Goal: Task Accomplishment & Management: Use online tool/utility

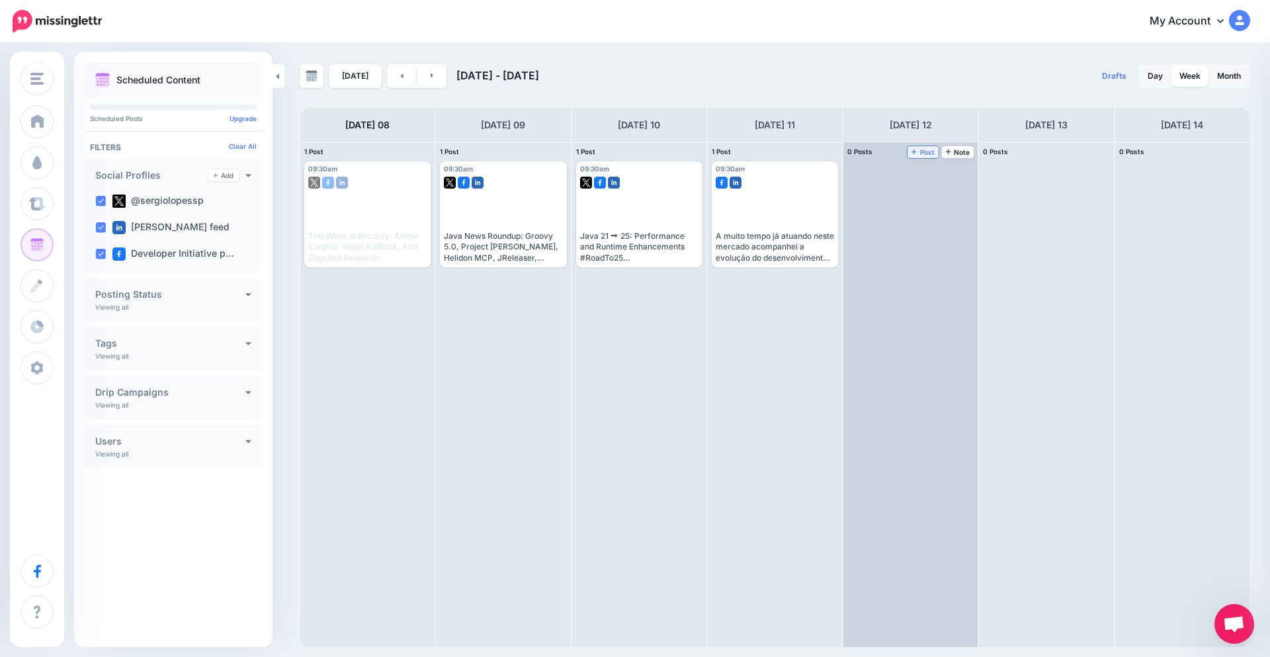
click at [920, 156] on span "Post" at bounding box center [923, 152] width 23 height 7
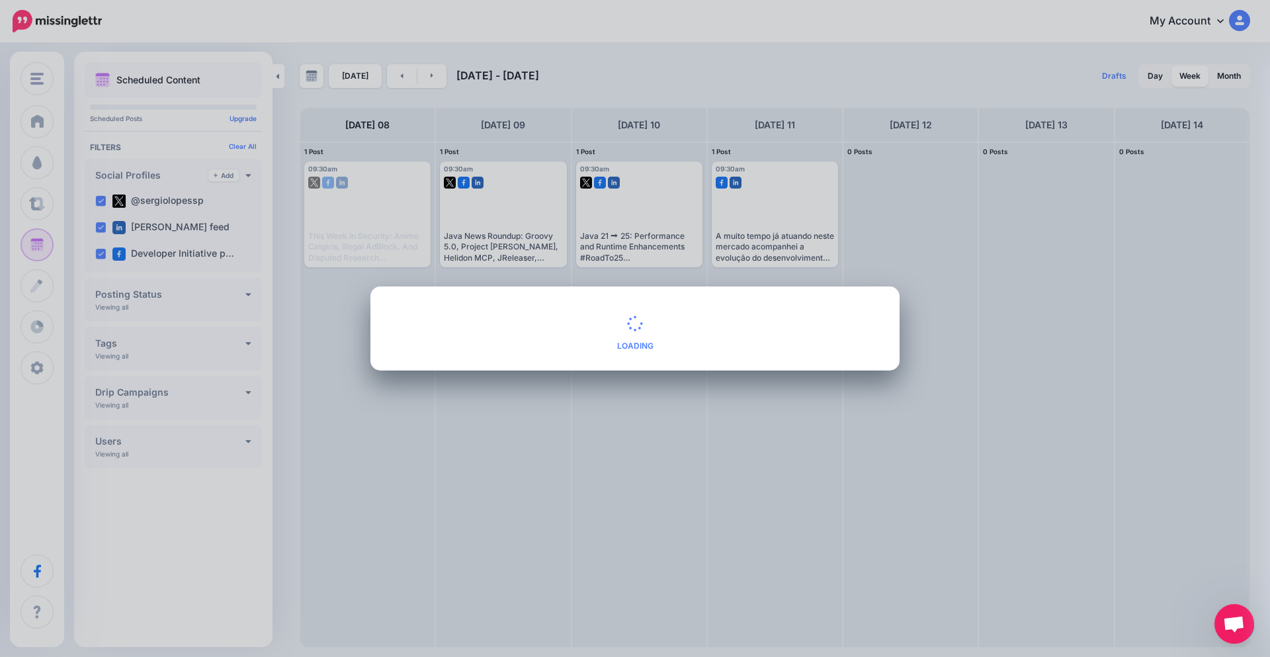
click at [887, 312] on div "Loading" at bounding box center [635, 329] width 529 height 84
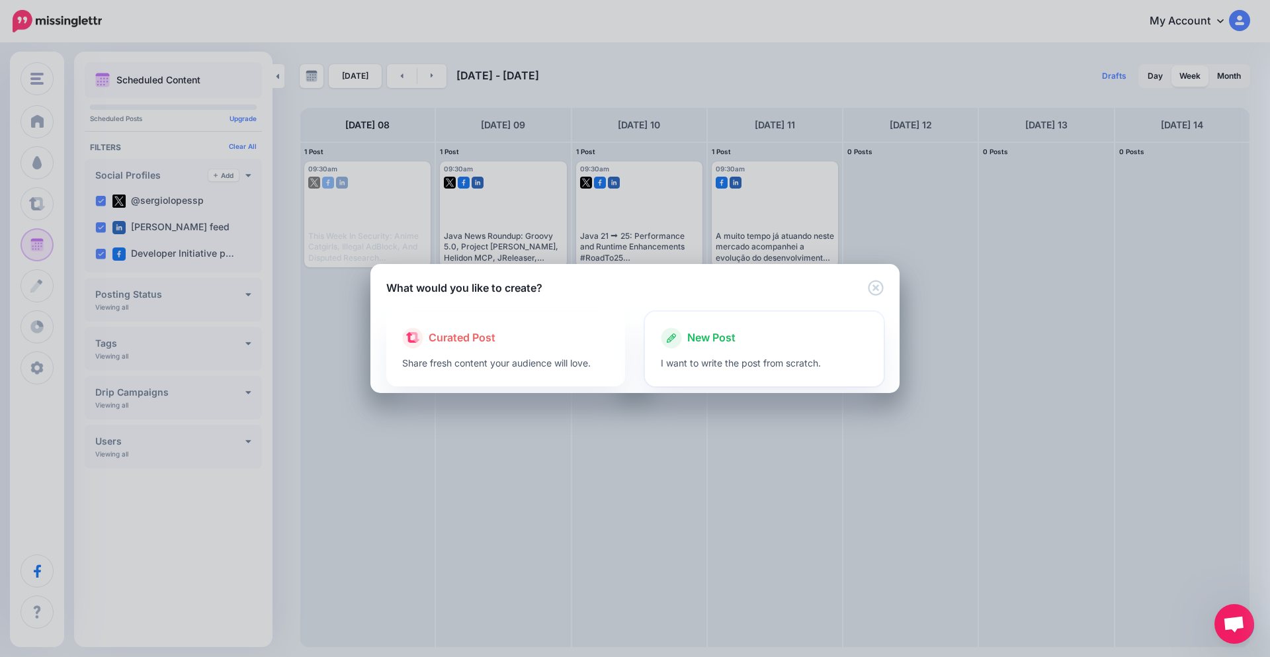
click at [750, 354] on div at bounding box center [764, 352] width 207 height 7
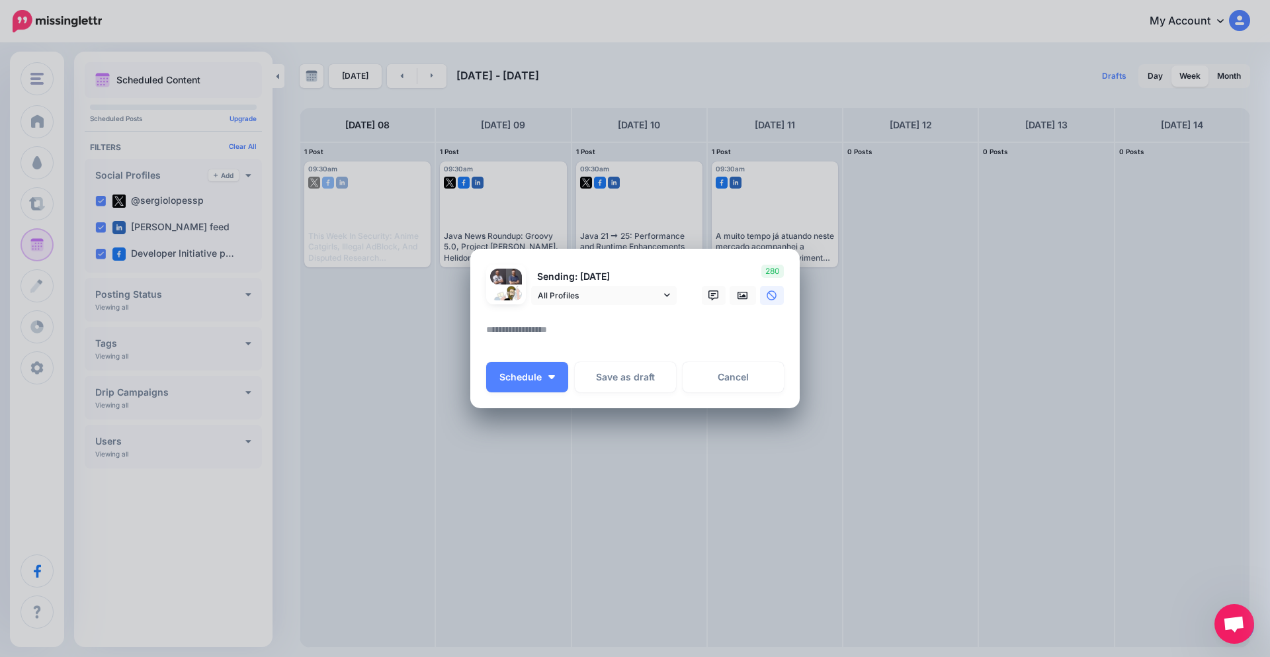
click at [612, 330] on textarea at bounding box center [638, 335] width 304 height 26
paste textarea "**********"
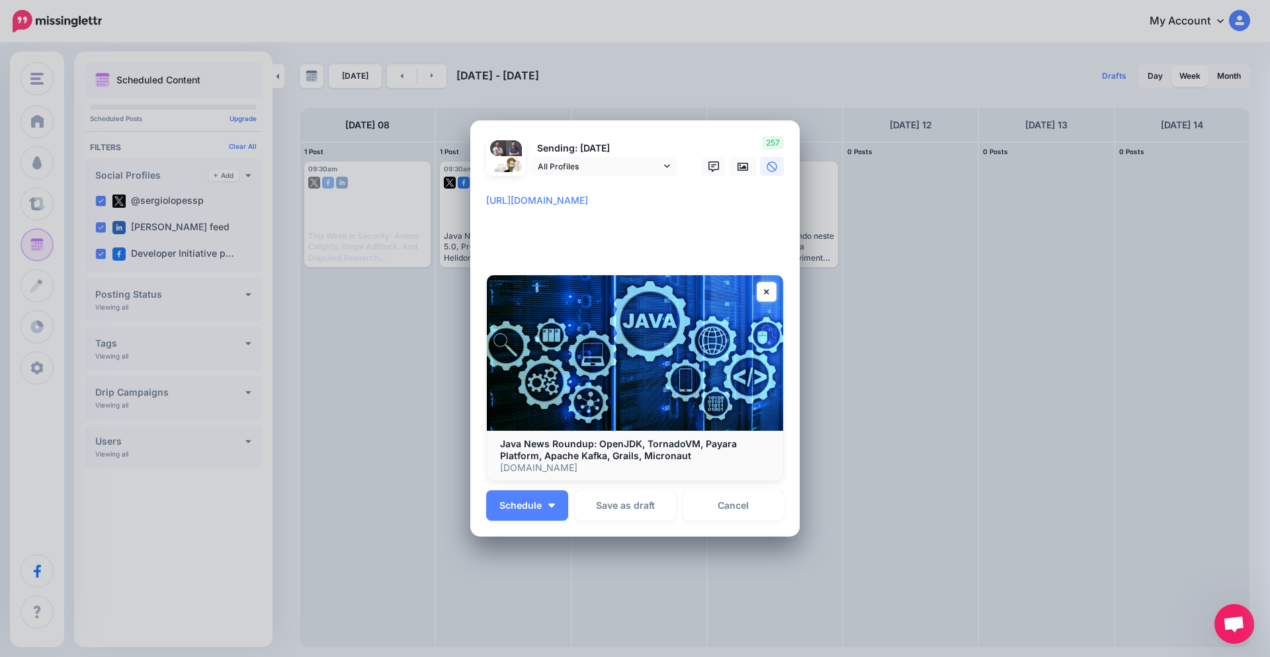
click at [486, 198] on textarea "**********" at bounding box center [638, 225] width 304 height 64
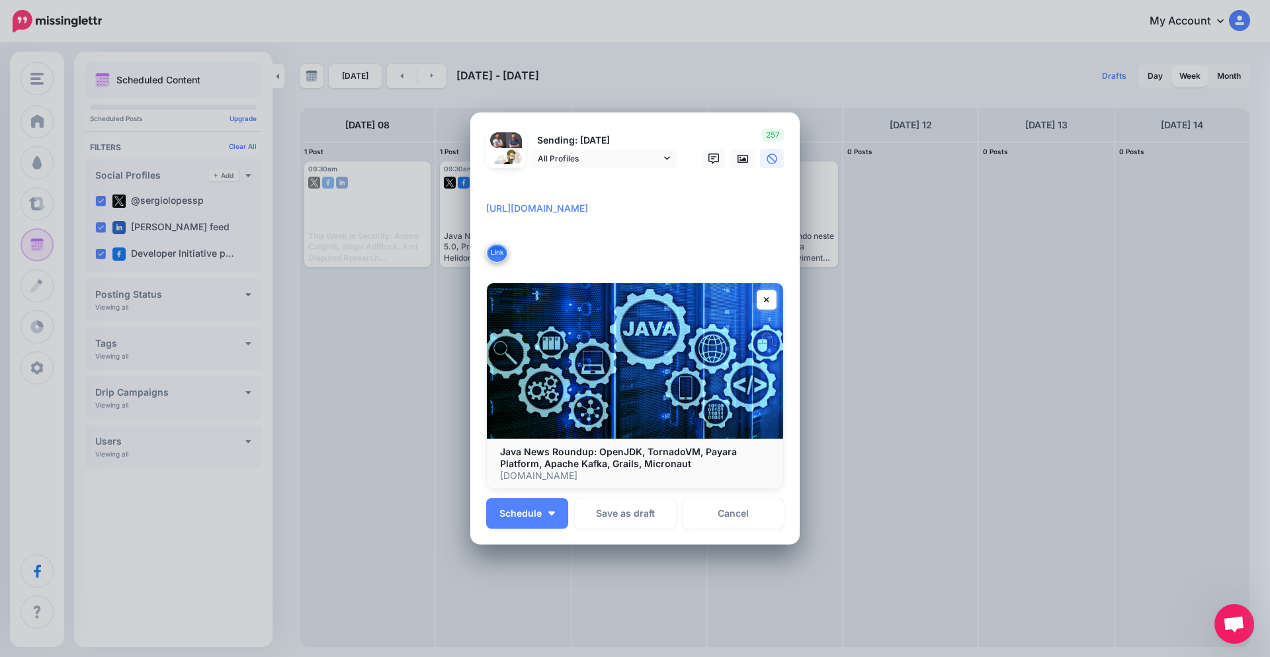
paste textarea "**********"
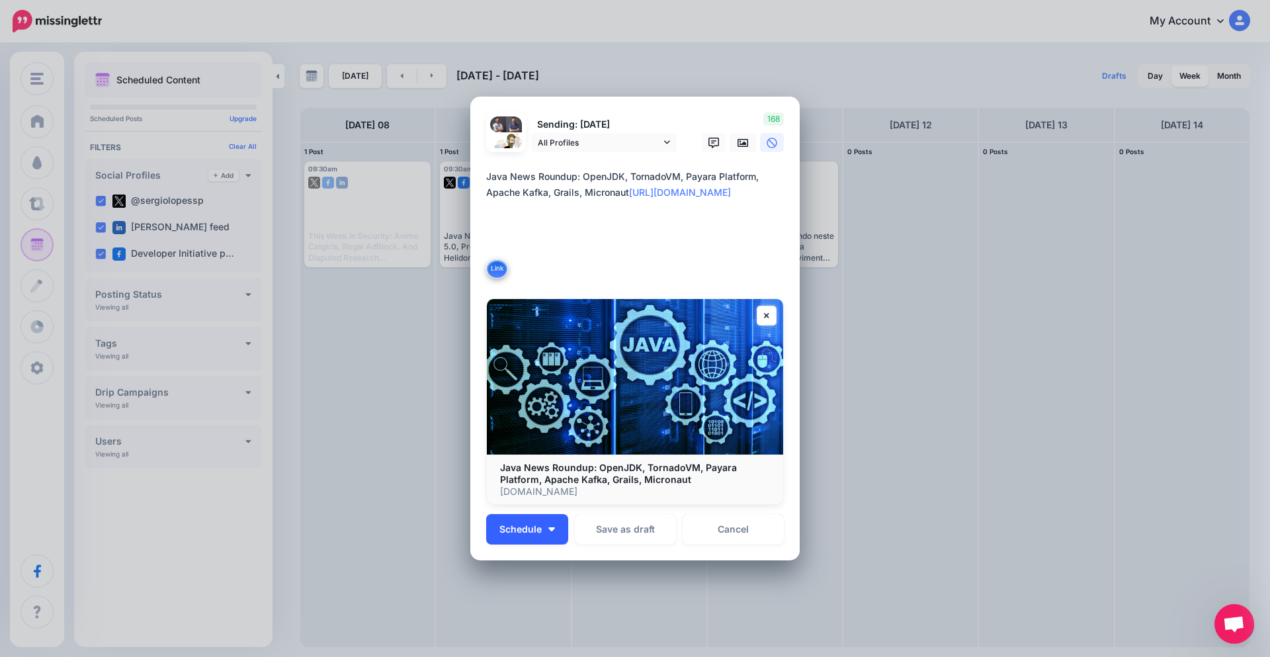
type textarea "**********"
click at [507, 535] on button "Schedule" at bounding box center [527, 529] width 82 height 30
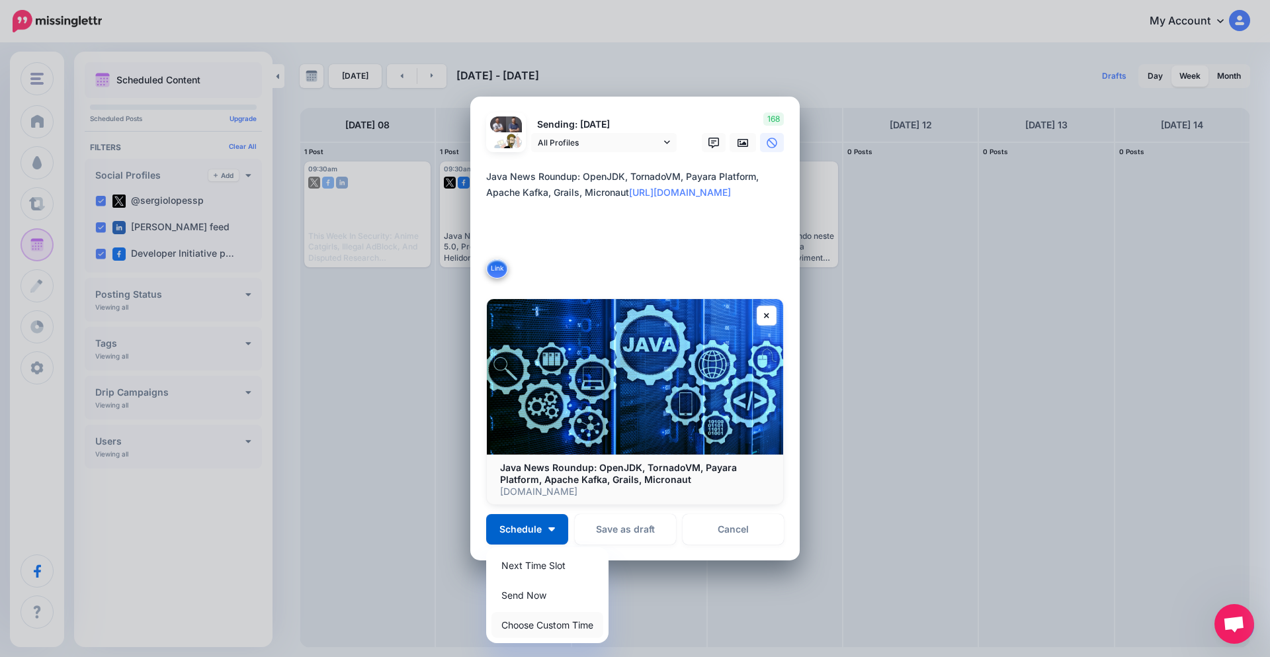
click at [530, 616] on link "Choose Custom Time" at bounding box center [548, 625] width 112 height 26
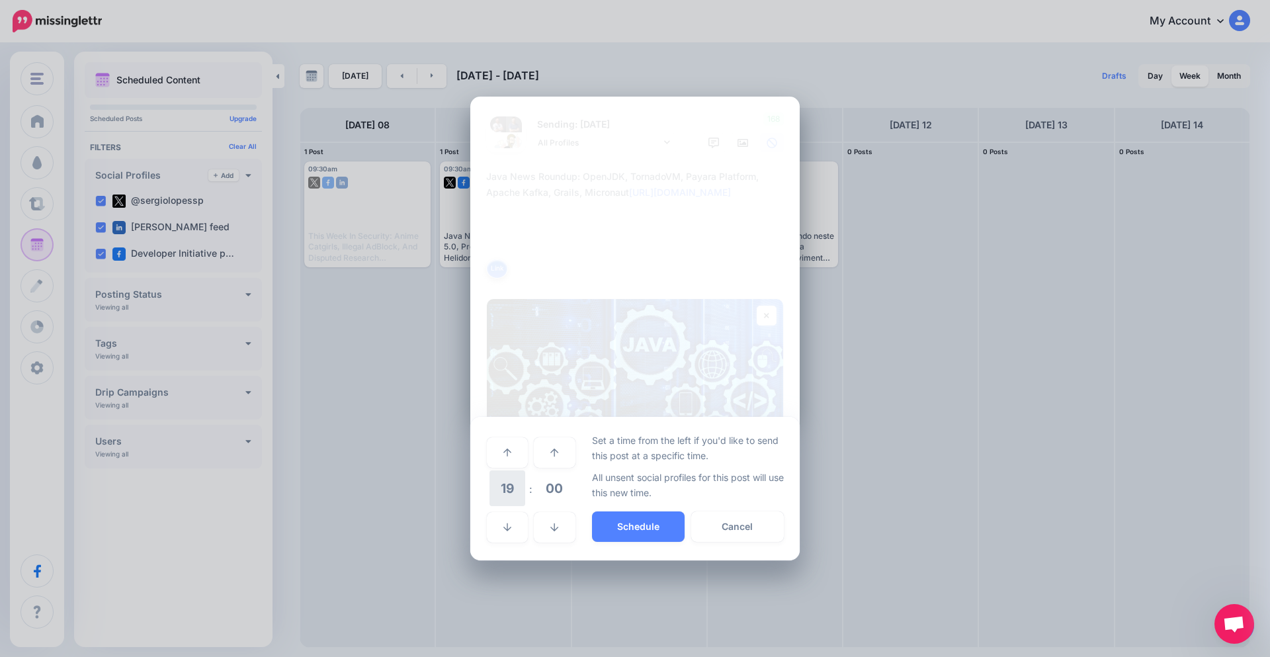
click at [502, 494] on span "19" at bounding box center [508, 488] width 36 height 36
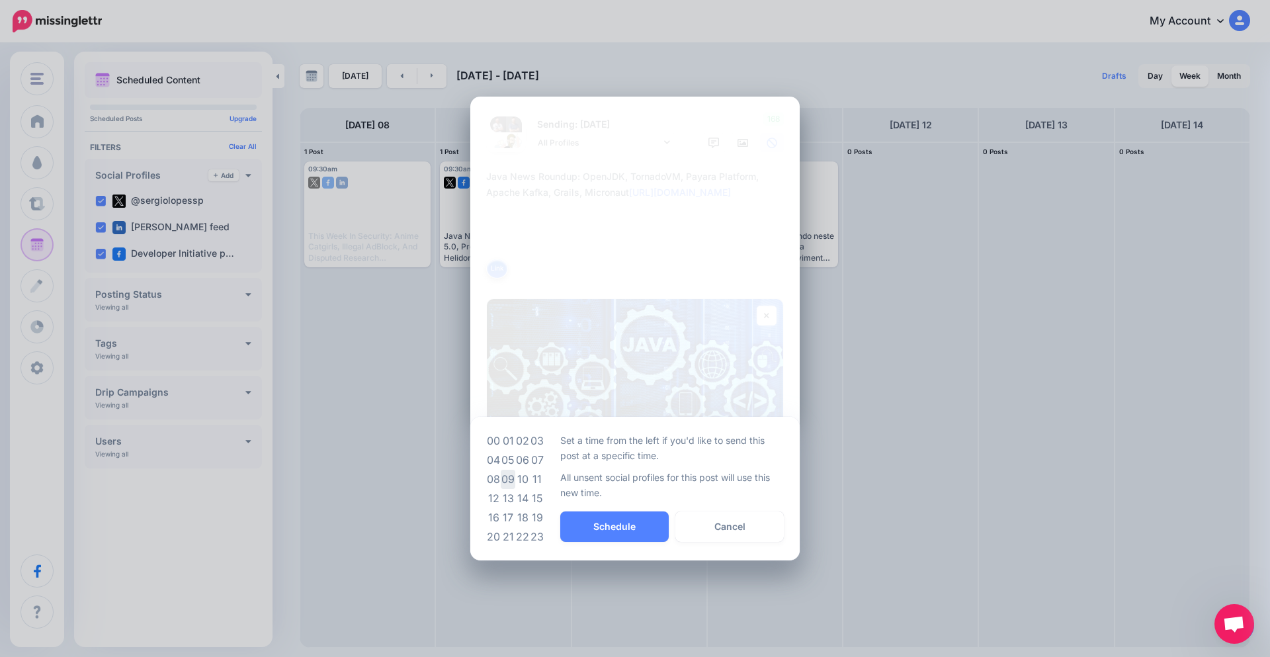
click at [507, 479] on td "09" at bounding box center [508, 479] width 15 height 19
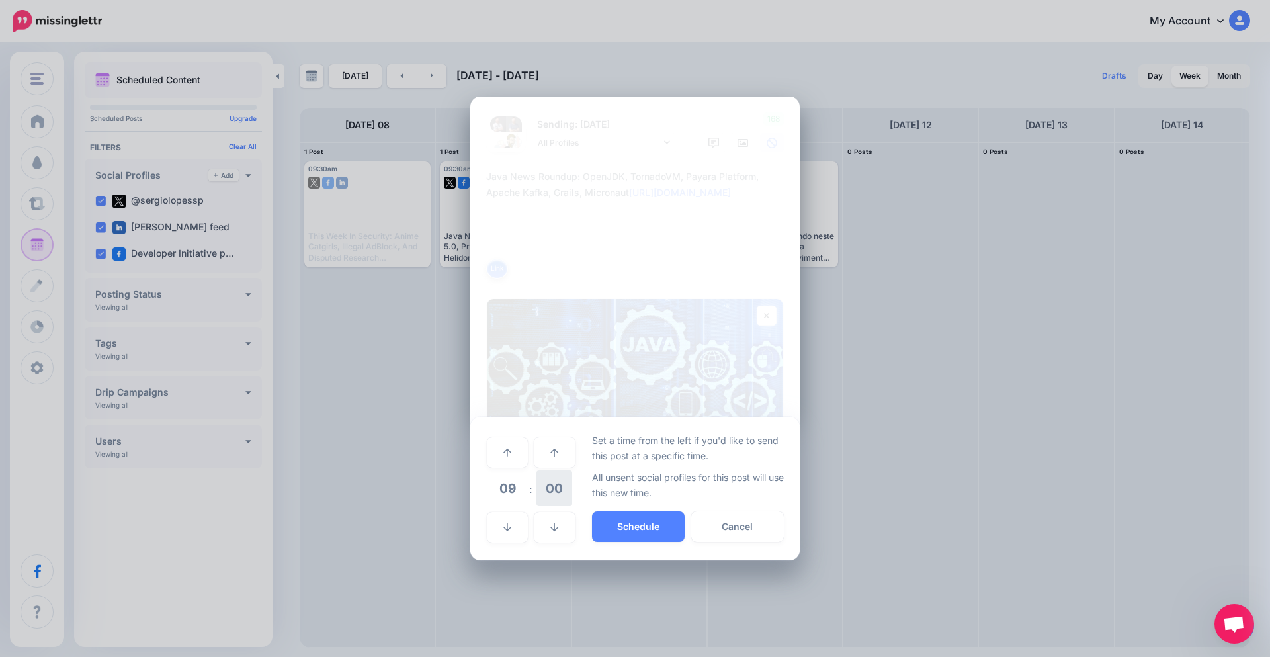
click at [545, 486] on span "00" at bounding box center [555, 488] width 36 height 36
click at [525, 486] on td "30" at bounding box center [522, 488] width 15 height 37
click at [603, 517] on button "Schedule" at bounding box center [638, 527] width 93 height 30
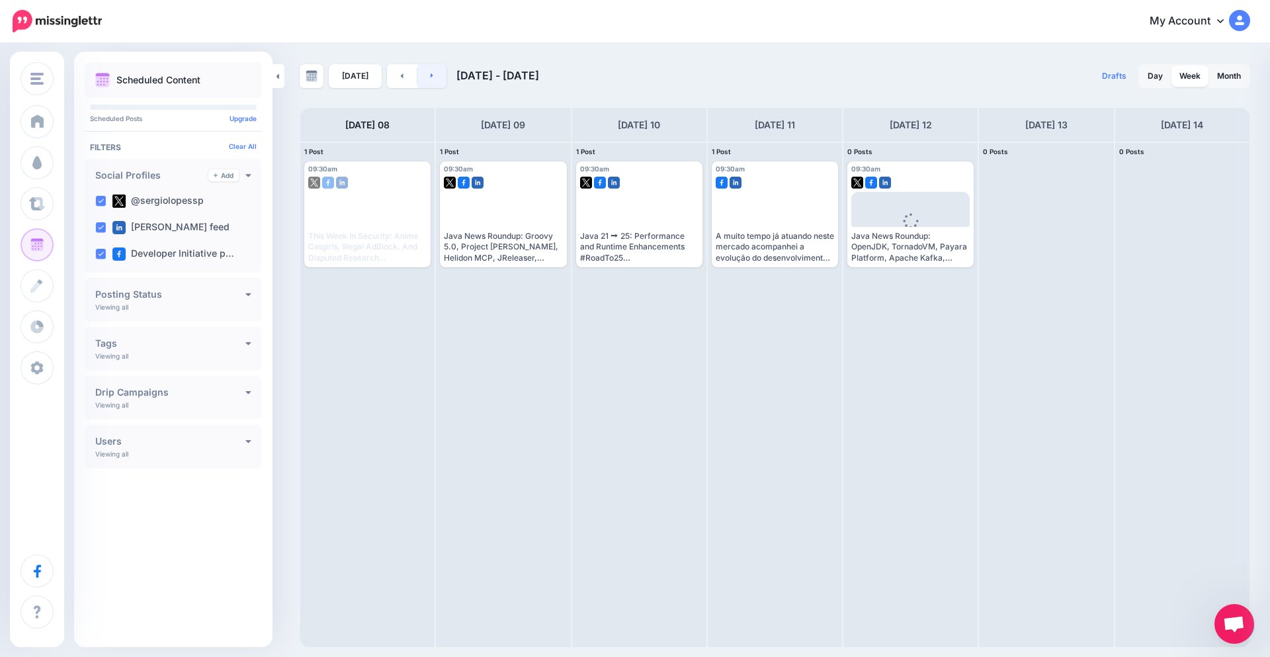
click at [436, 77] on link at bounding box center [433, 76] width 30 height 24
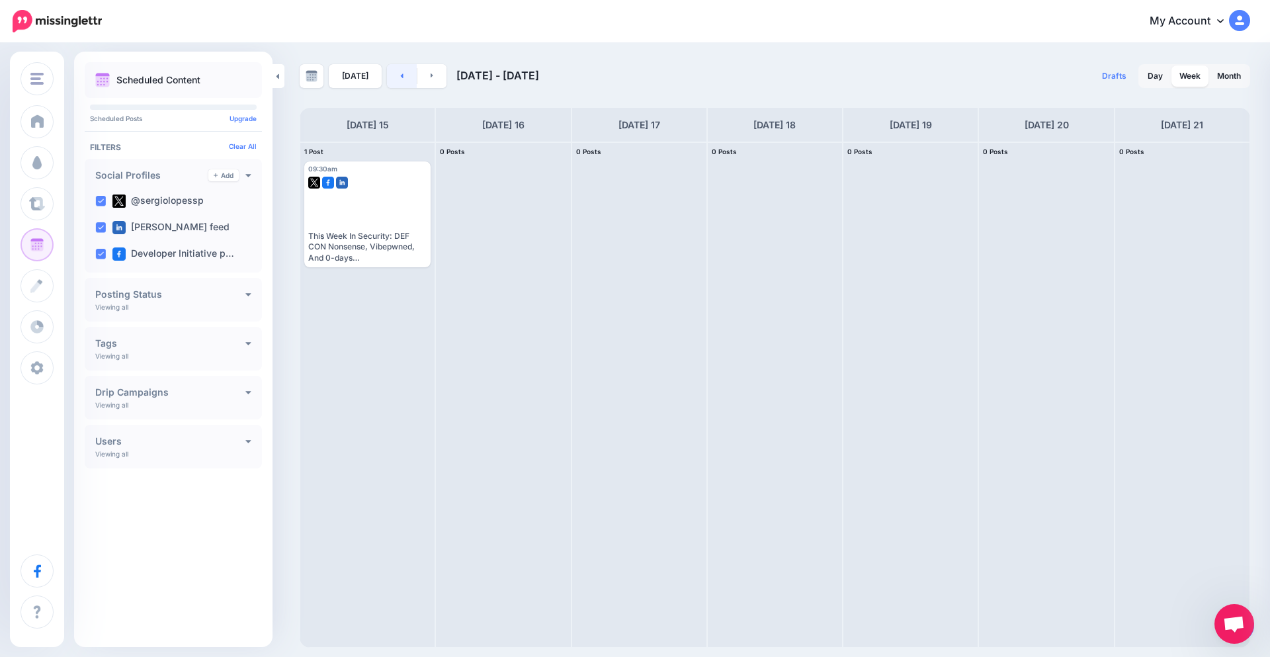
click at [402, 80] on link at bounding box center [402, 76] width 30 height 24
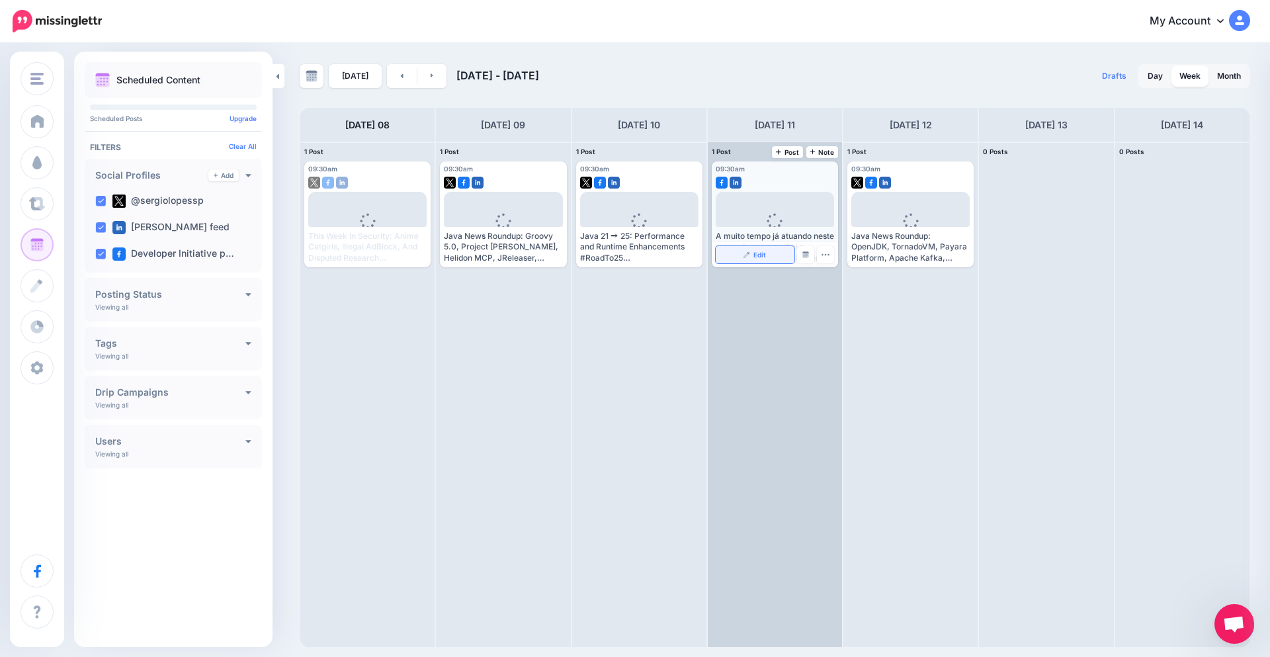
click at [764, 263] on link "Edit" at bounding box center [755, 254] width 79 height 17
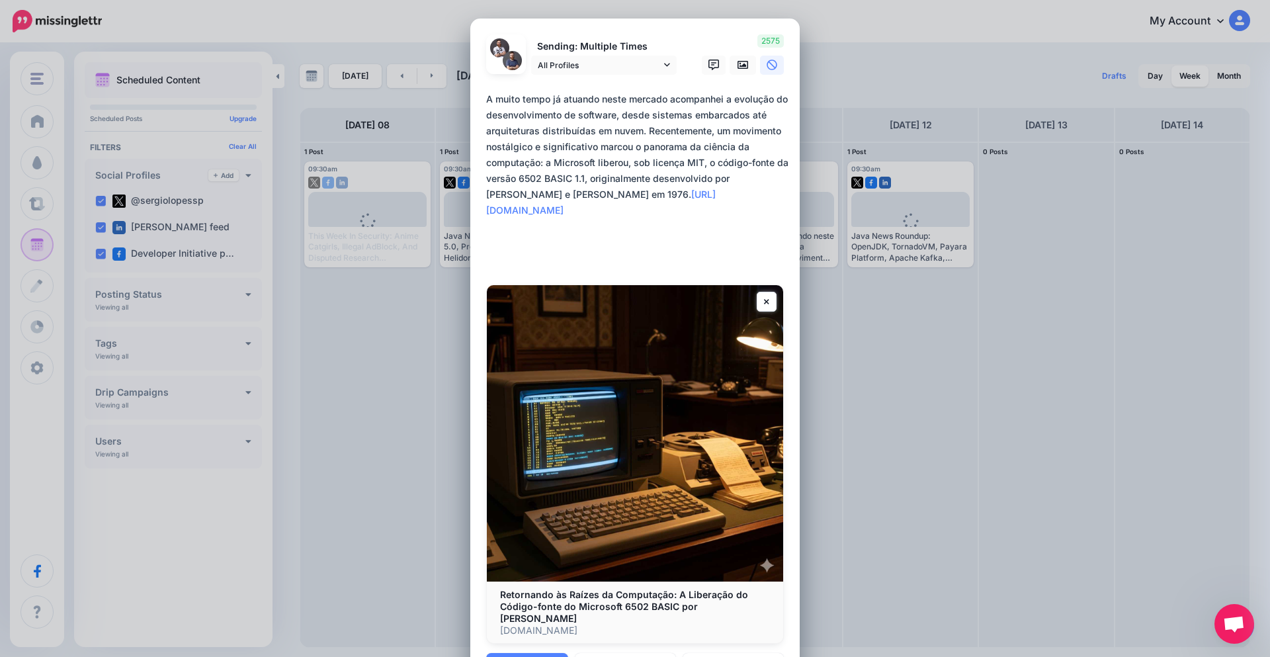
click at [922, 327] on div "Edit Post Loading Sending: Multiple Times All Profiles" at bounding box center [635, 328] width 1270 height 657
click at [754, 653] on link "Cancel" at bounding box center [733, 668] width 101 height 30
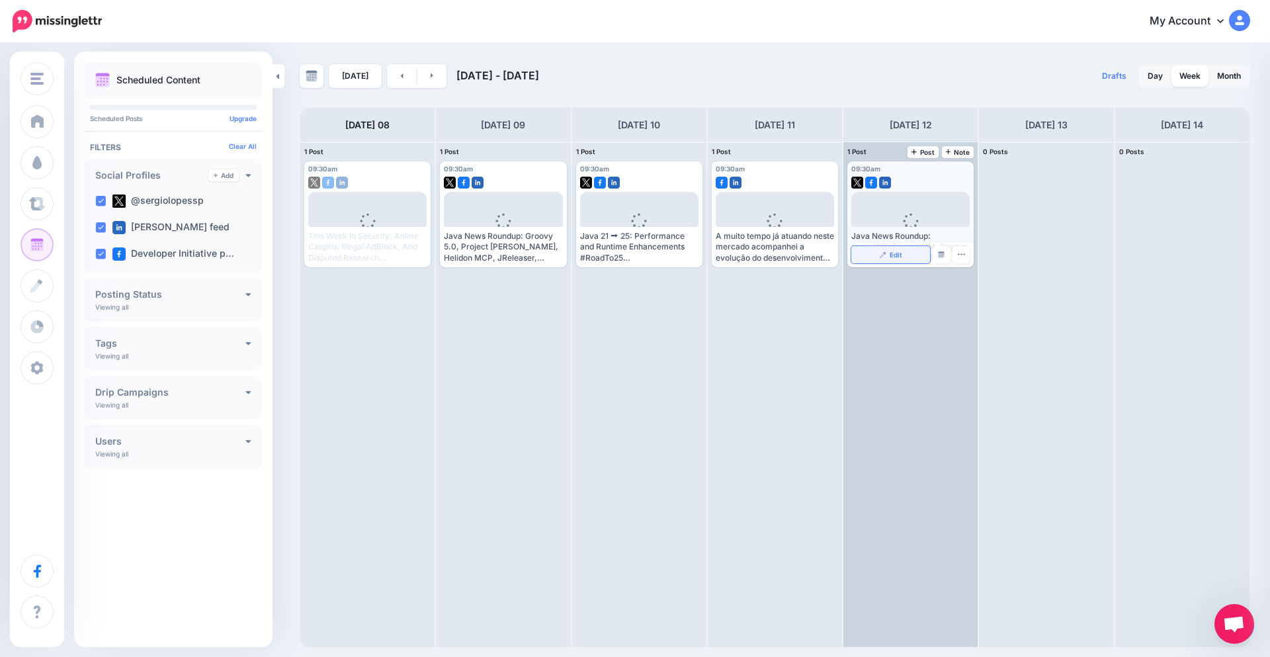
click at [918, 259] on link "Edit" at bounding box center [891, 254] width 79 height 17
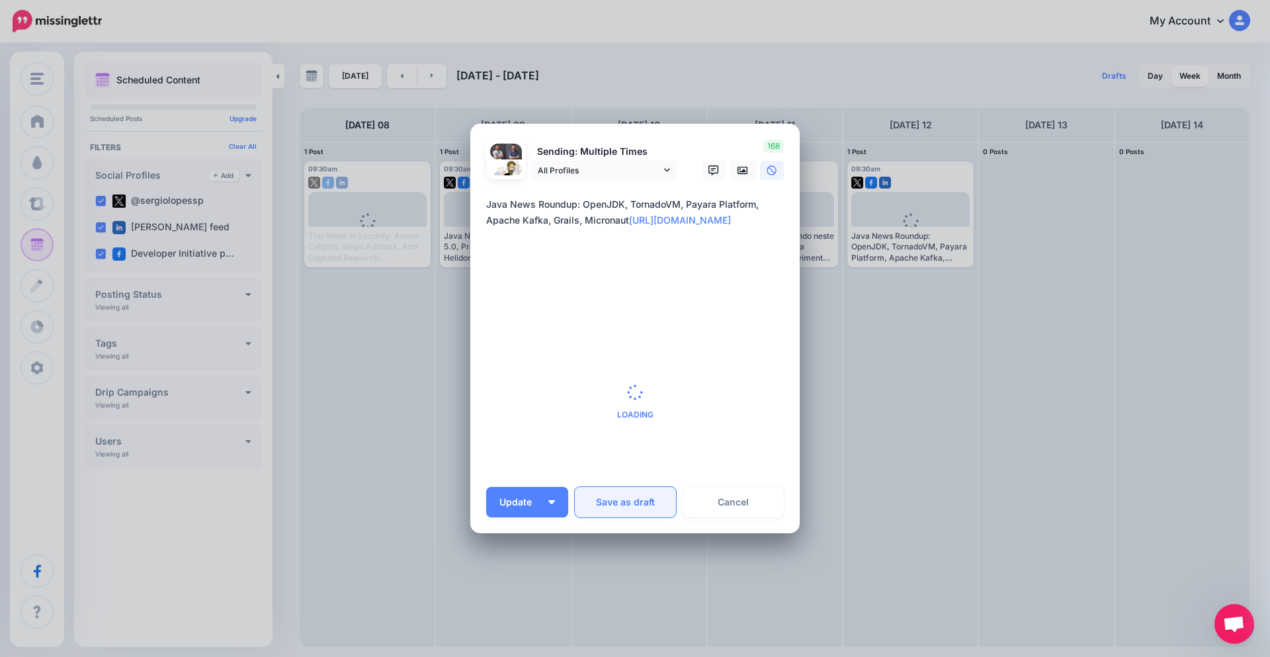
click at [631, 494] on button "Save as draft" at bounding box center [625, 502] width 101 height 30
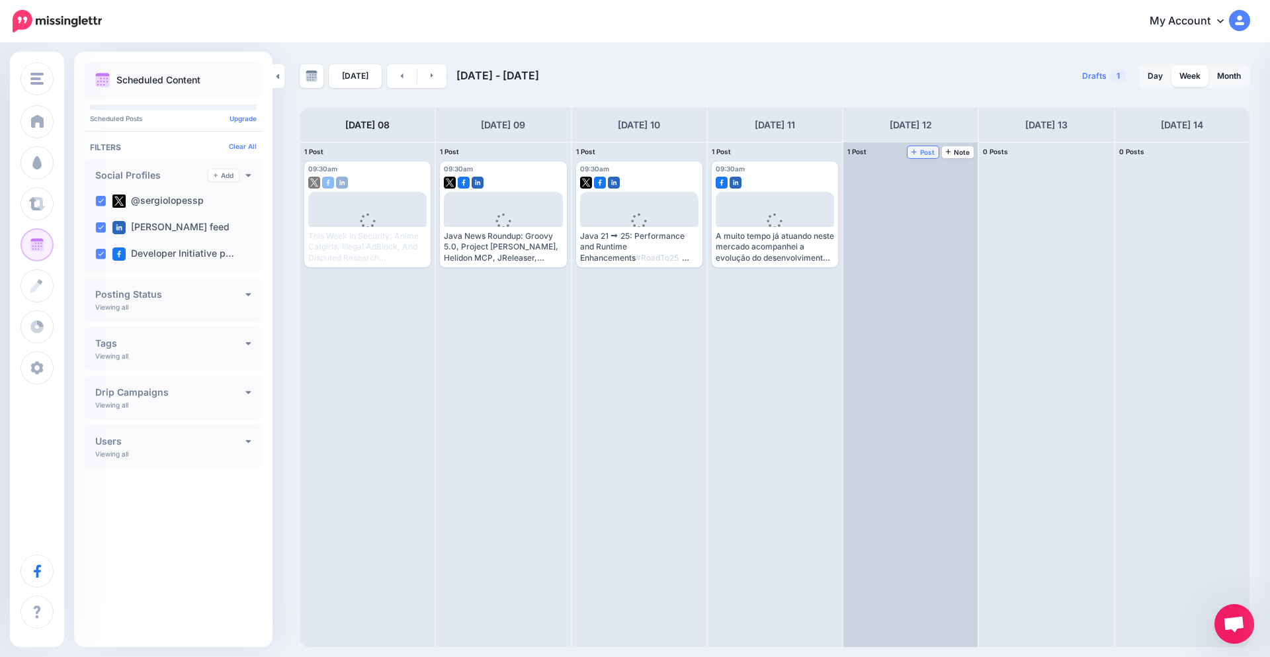
click at [926, 154] on span "Post" at bounding box center [923, 152] width 23 height 7
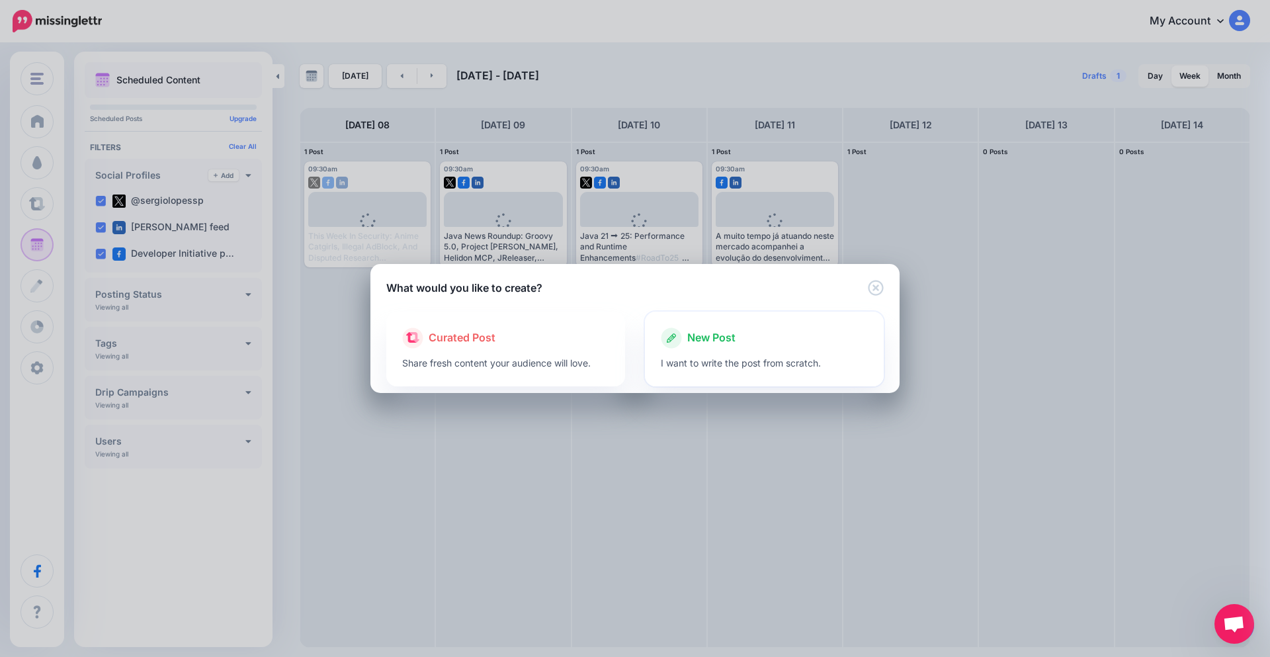
click at [746, 341] on div "New Post" at bounding box center [764, 338] width 207 height 21
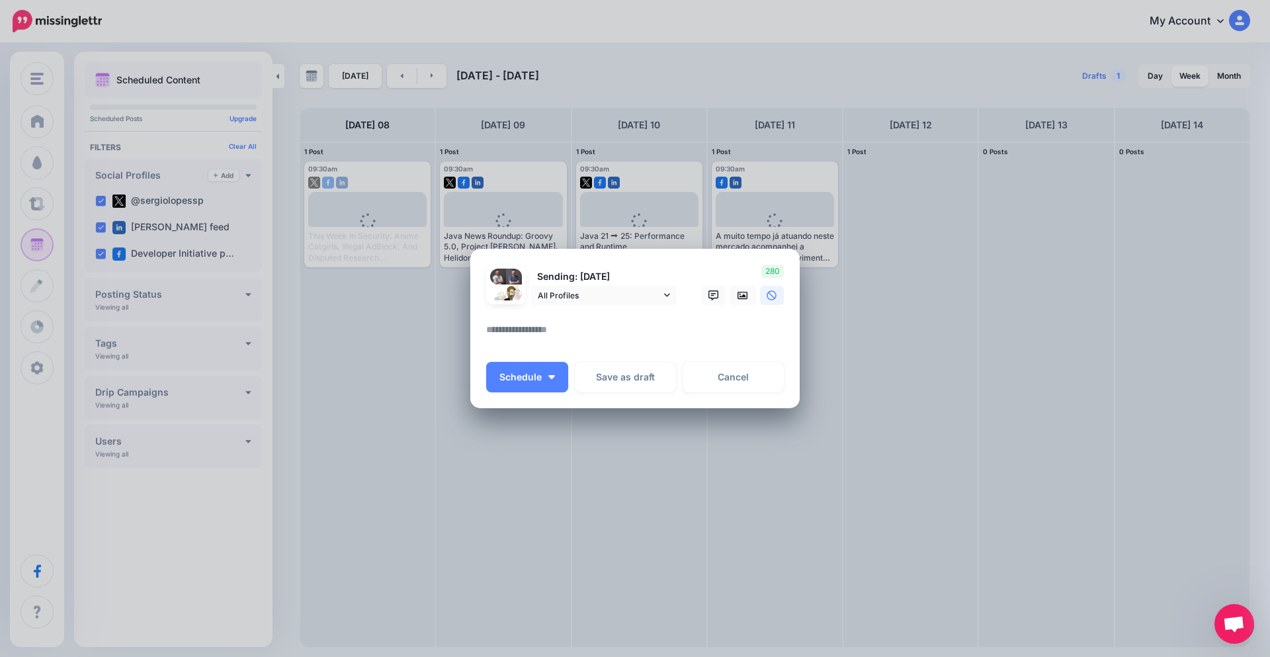
click at [597, 323] on textarea at bounding box center [638, 335] width 304 height 26
paste textarea "**********"
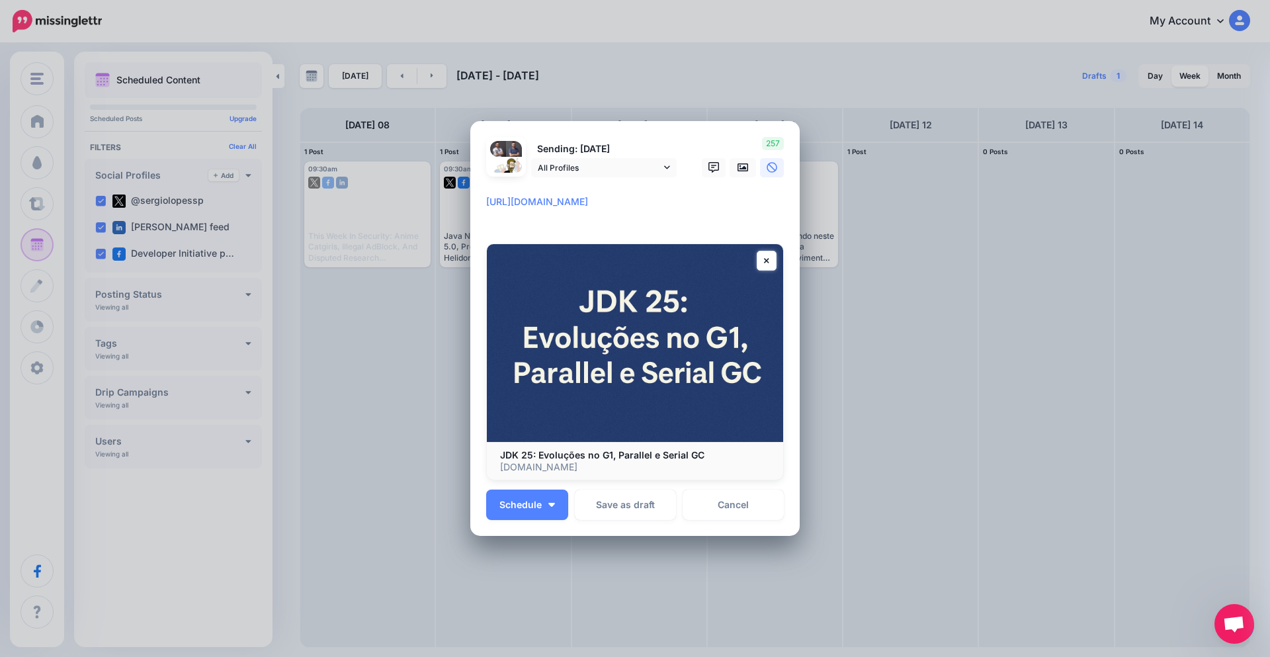
click at [480, 203] on div "Loading Sending: [DATE] All Profiles" at bounding box center [635, 328] width 330 height 415
click at [486, 202] on textarea "**********" at bounding box center [638, 210] width 304 height 32
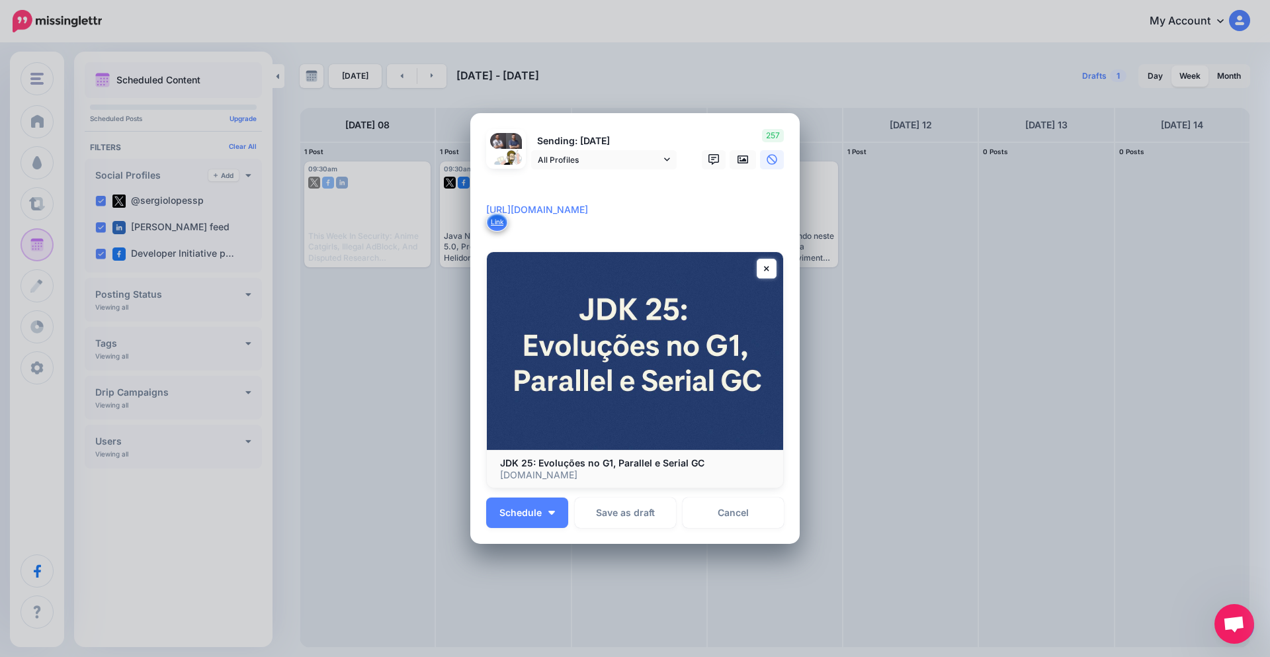
paste textarea "**********"
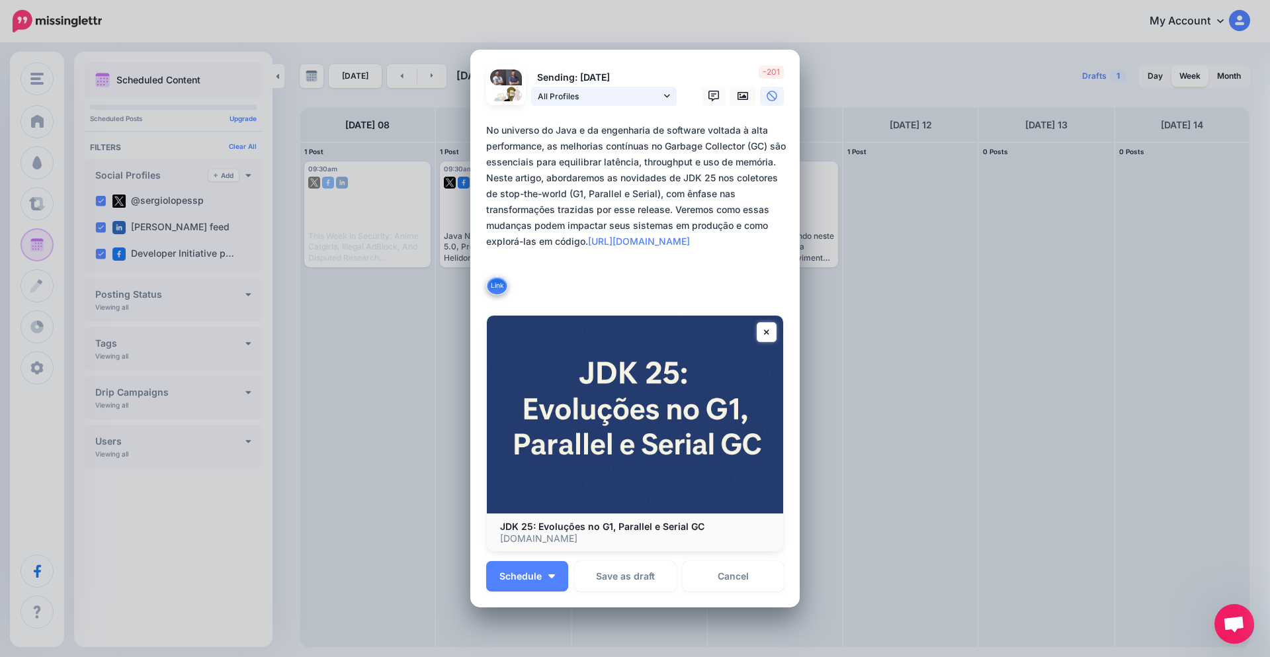
type textarea "**********"
click at [652, 89] on span "All Profiles" at bounding box center [599, 96] width 123 height 14
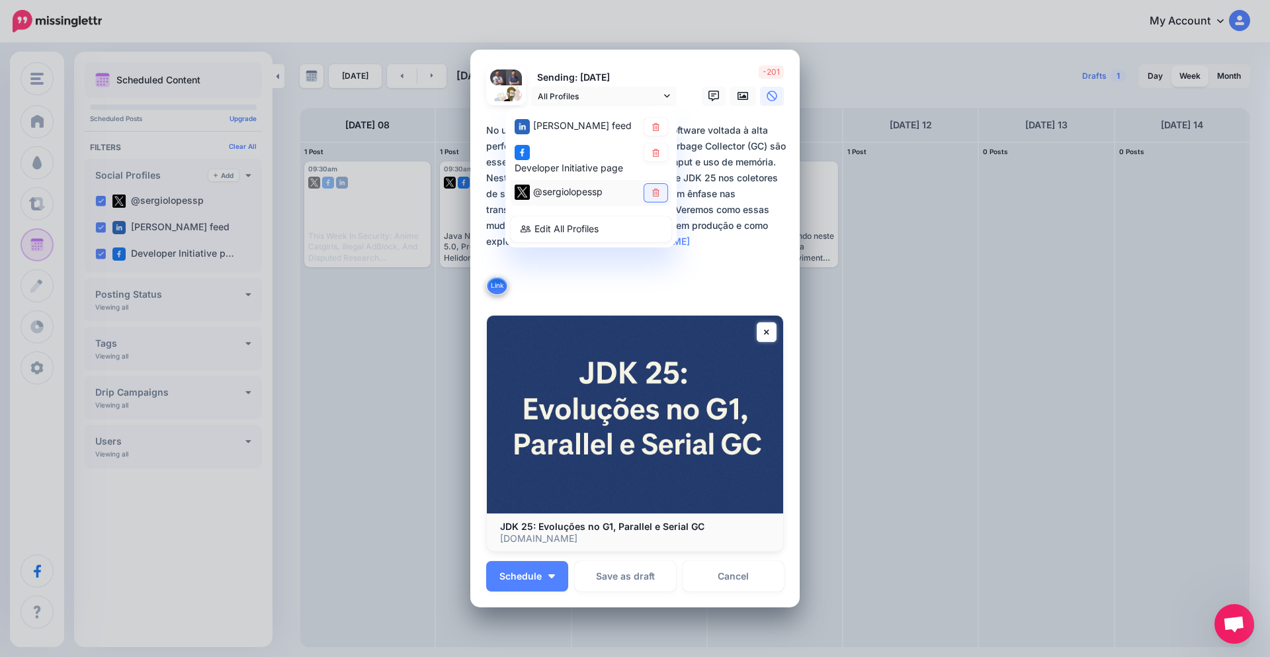
click at [651, 189] on icon at bounding box center [656, 193] width 10 height 8
click at [538, 574] on button "Schedule" at bounding box center [527, 576] width 82 height 30
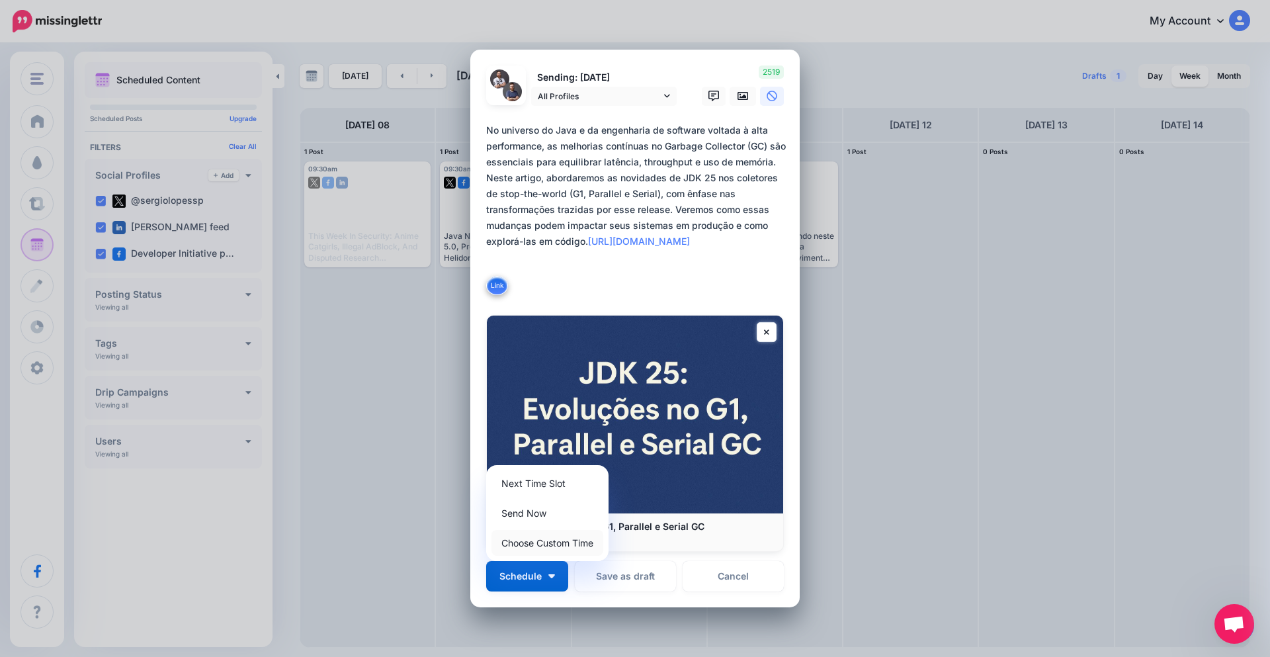
click at [544, 547] on link "Choose Custom Time" at bounding box center [548, 543] width 112 height 26
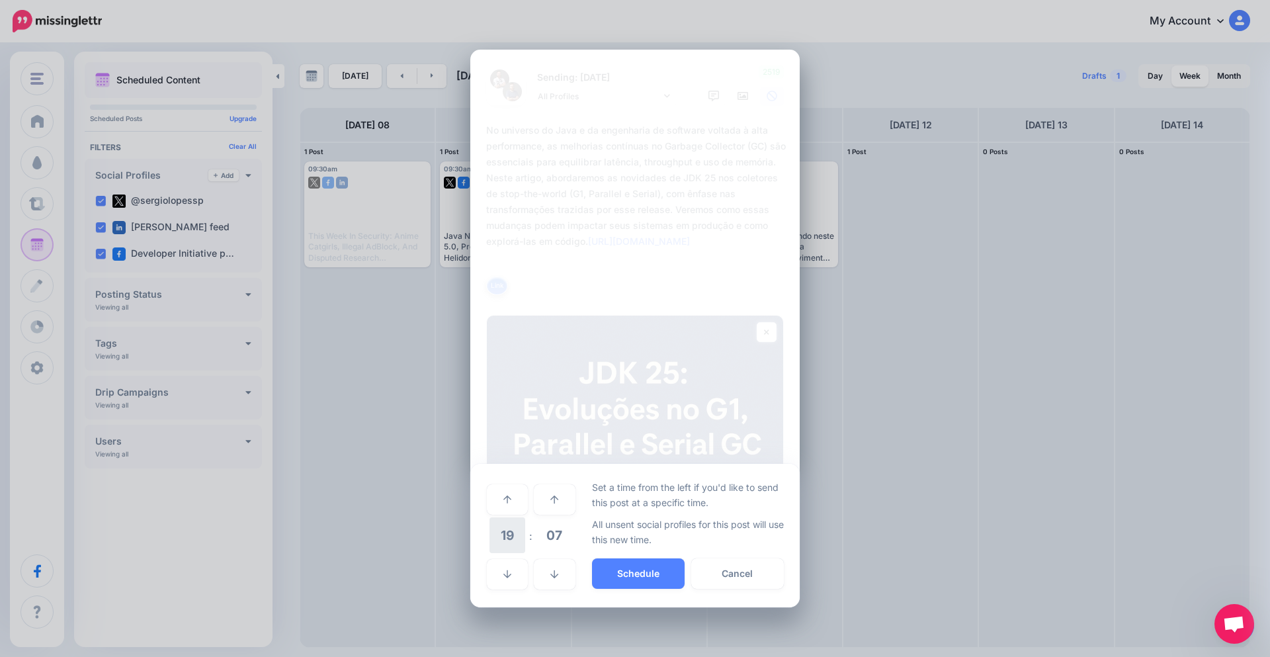
click at [512, 540] on span "19" at bounding box center [508, 535] width 36 height 36
click at [515, 529] on td "09" at bounding box center [508, 526] width 15 height 19
click at [538, 533] on span "07" at bounding box center [555, 535] width 36 height 36
click at [518, 540] on td "30" at bounding box center [522, 535] width 15 height 37
click at [655, 574] on button "Schedule" at bounding box center [638, 573] width 93 height 30
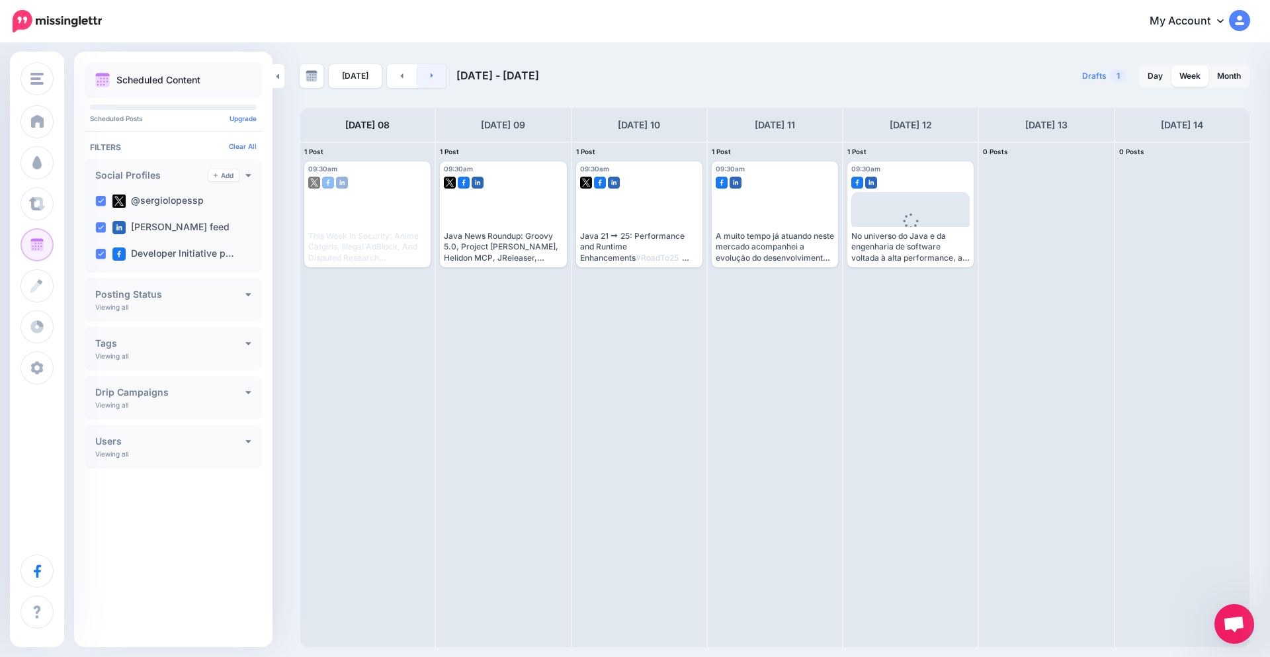
click at [423, 81] on link at bounding box center [433, 76] width 30 height 24
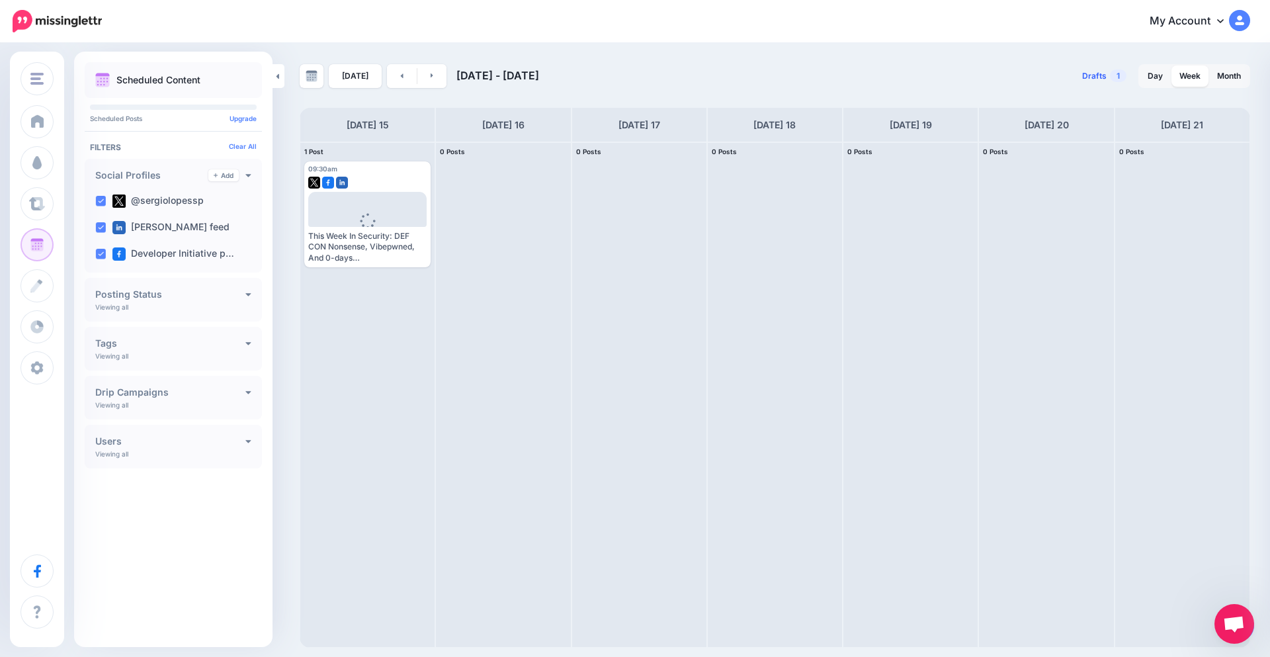
click at [1108, 80] on link "Drafts 1" at bounding box center [1105, 76] width 60 height 24
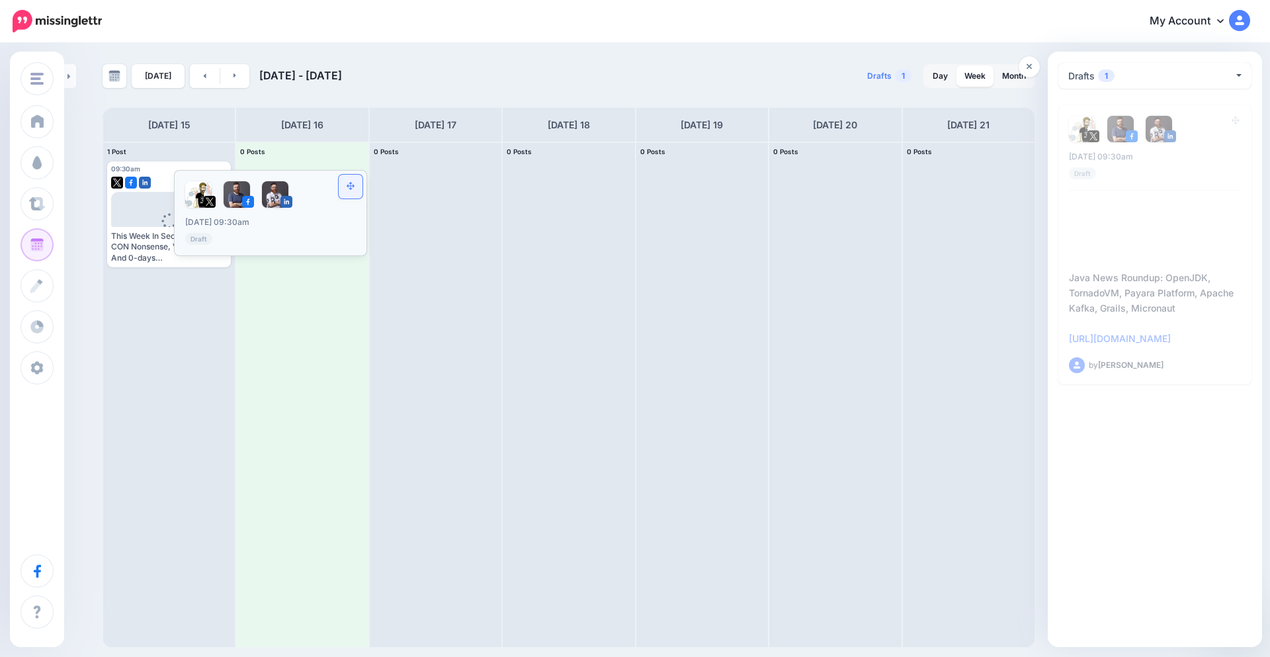
drag, startPoint x: 1235, startPoint y: 124, endPoint x: 360, endPoint y: 189, distance: 877.2
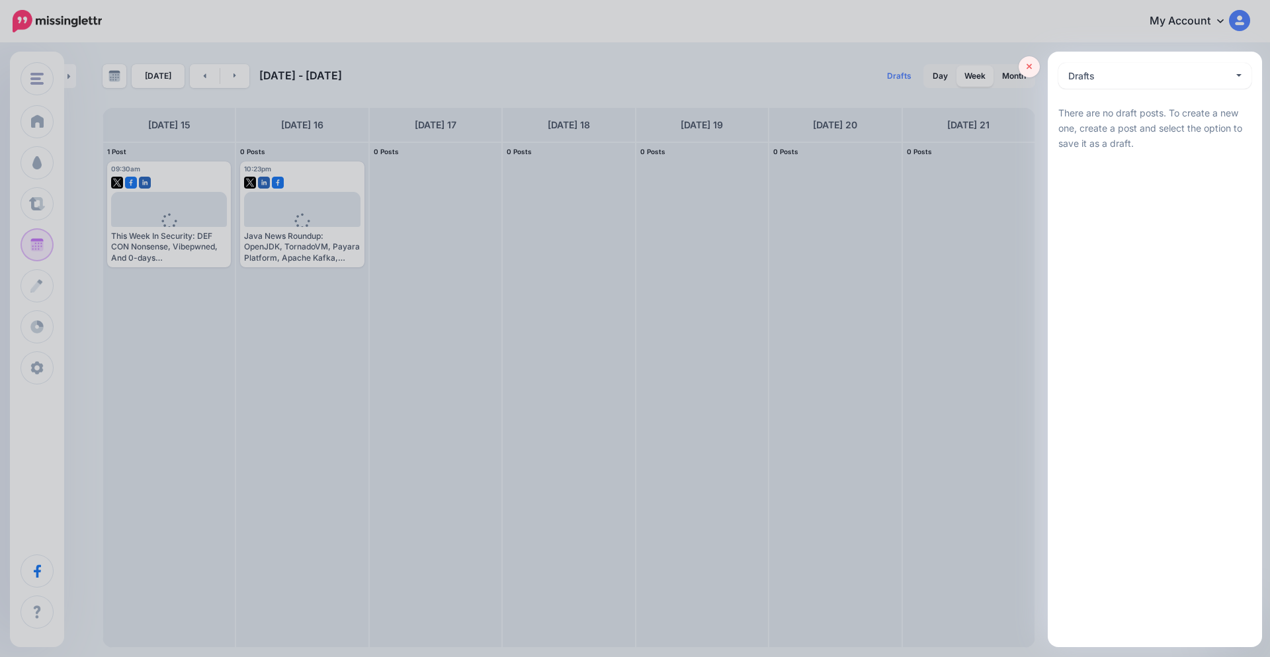
click at [1028, 69] on icon at bounding box center [1030, 67] width 6 height 6
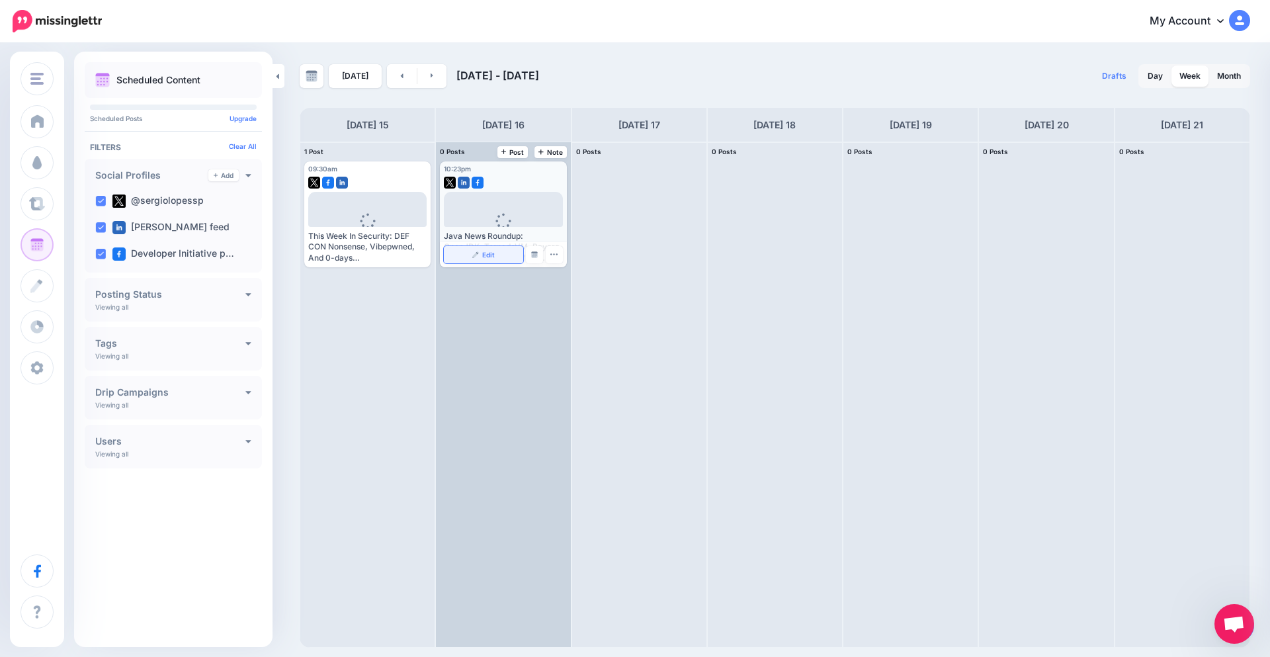
click at [480, 253] on link "Edit" at bounding box center [483, 254] width 79 height 17
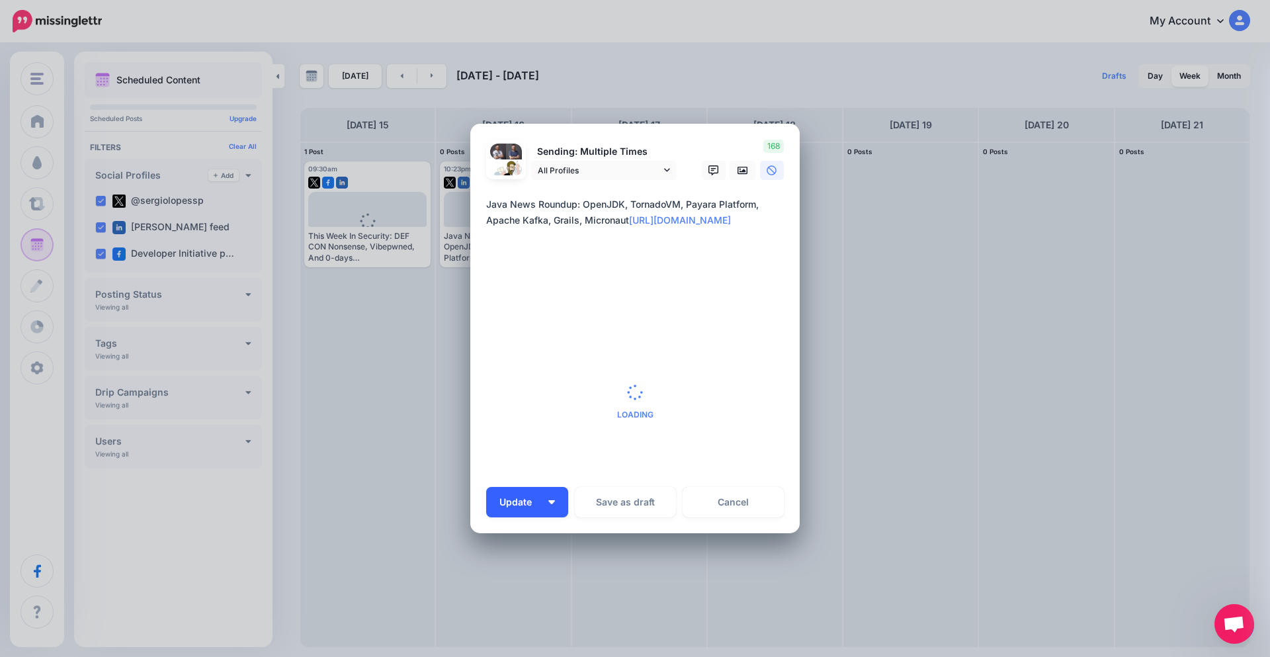
click at [540, 509] on button "Update" at bounding box center [527, 502] width 82 height 30
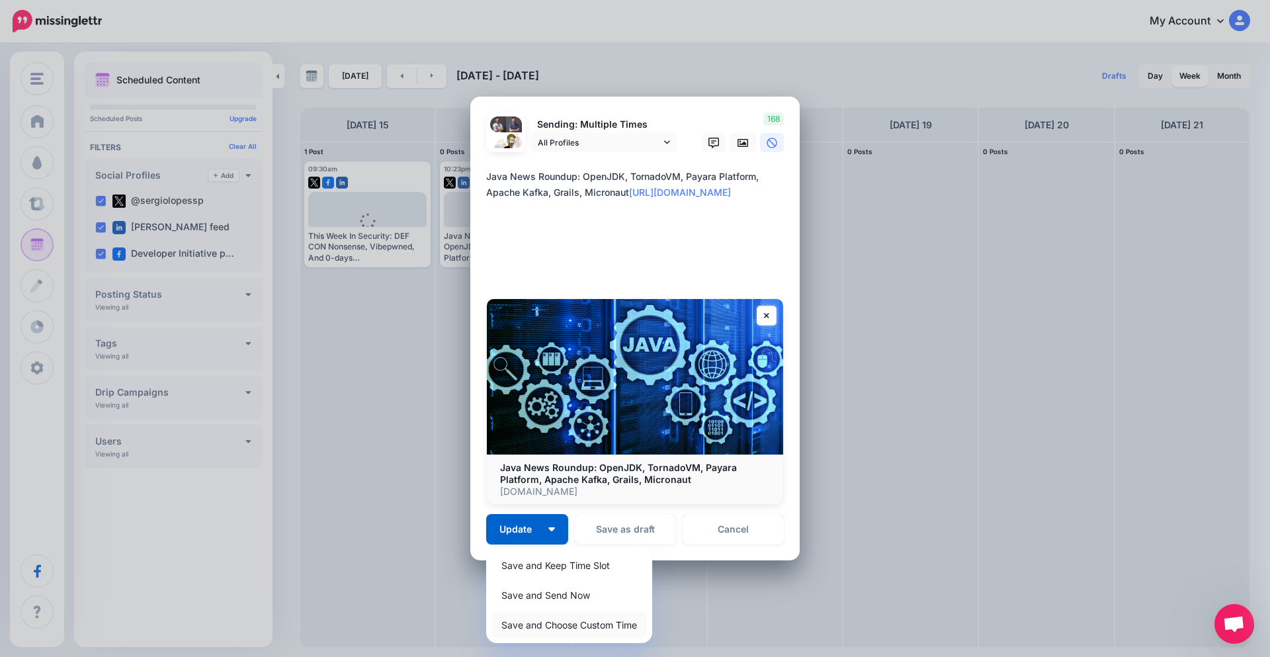
click at [557, 629] on link "Save and Choose Custom Time" at bounding box center [570, 625] width 156 height 26
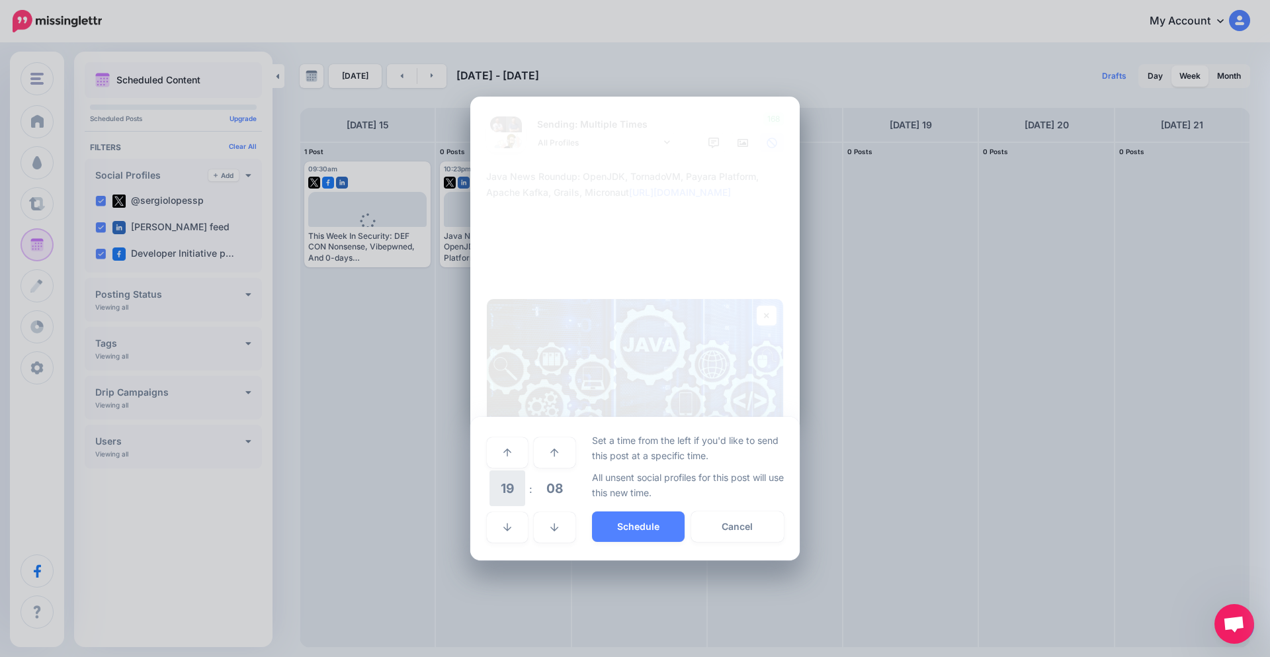
click at [513, 490] on span "19" at bounding box center [508, 488] width 36 height 36
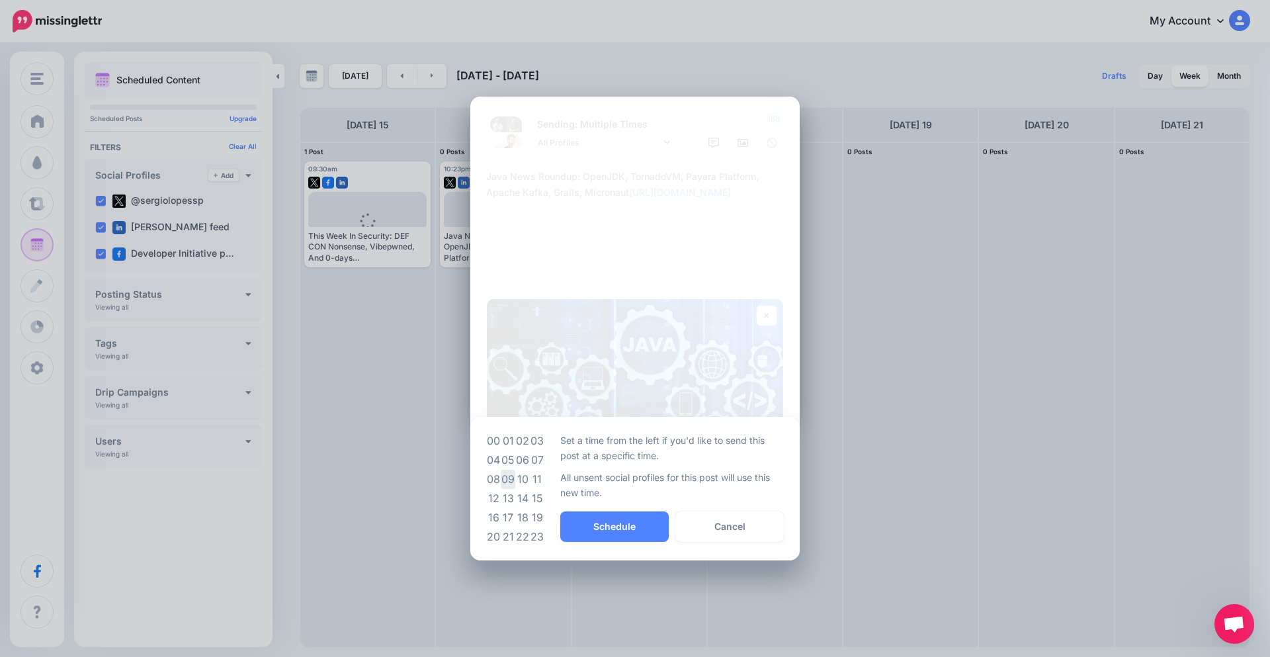
click at [513, 480] on td "09" at bounding box center [508, 479] width 15 height 19
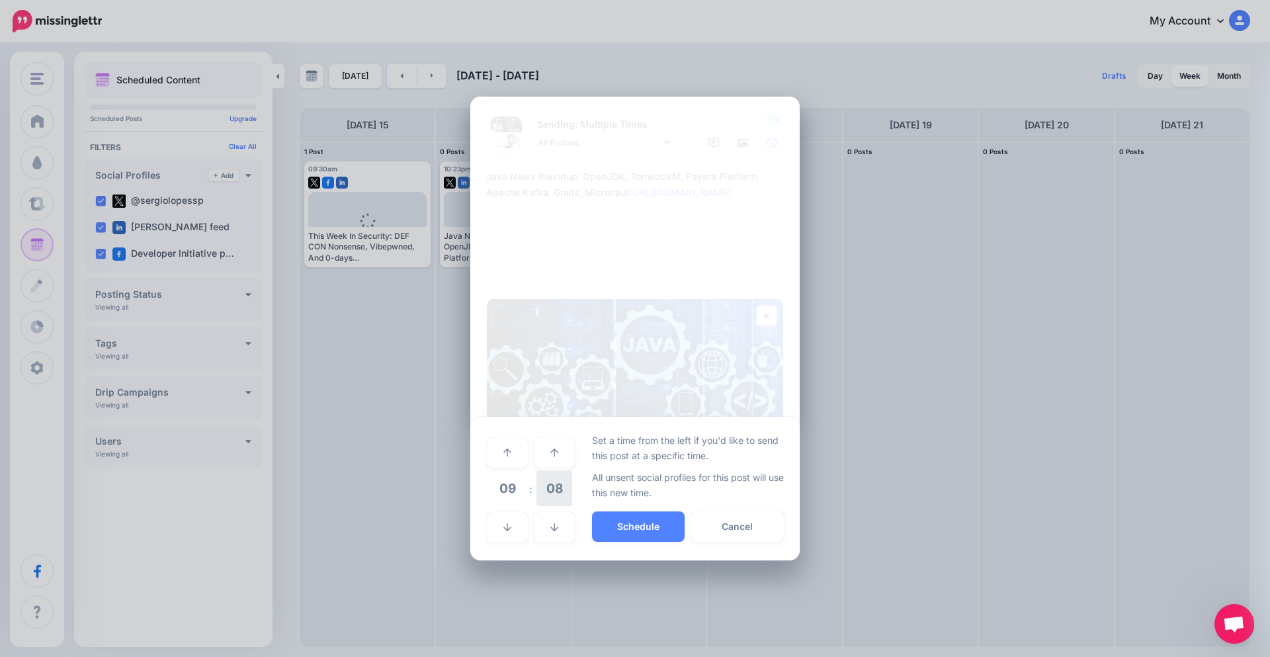
click at [546, 491] on span "08" at bounding box center [555, 488] width 36 height 36
click at [525, 490] on td "30" at bounding box center [522, 488] width 15 height 37
click at [617, 521] on button "Schedule" at bounding box center [638, 527] width 93 height 30
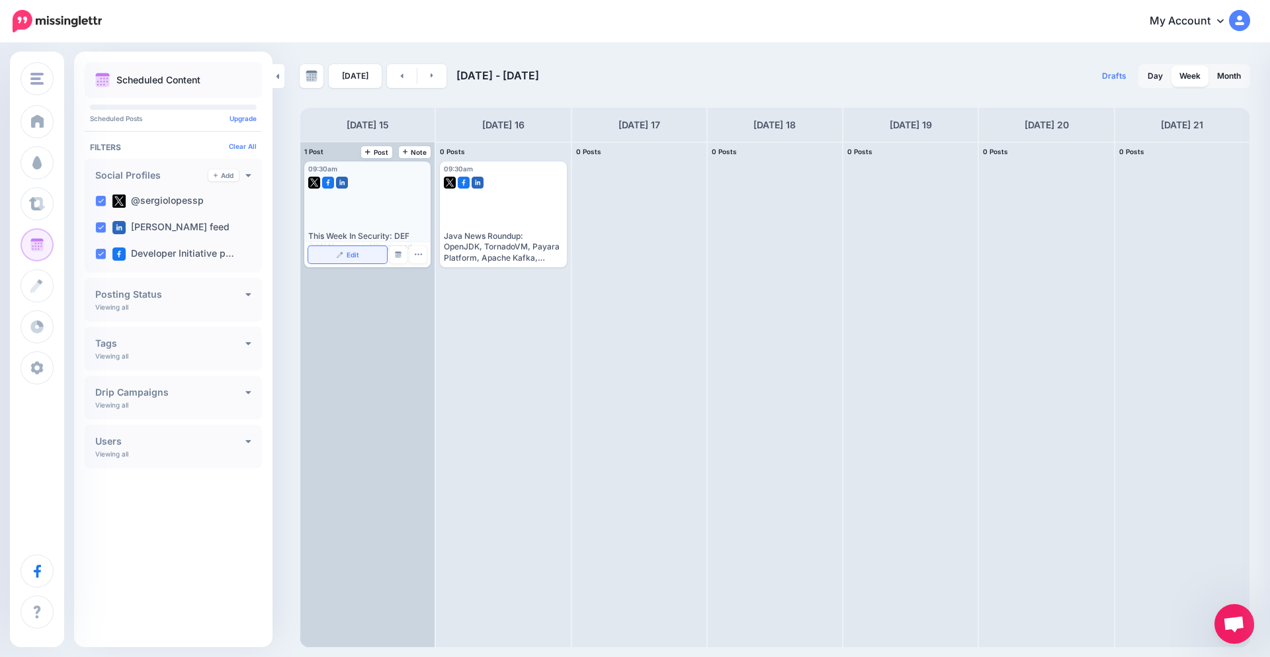
click at [365, 258] on link "Edit" at bounding box center [347, 254] width 79 height 17
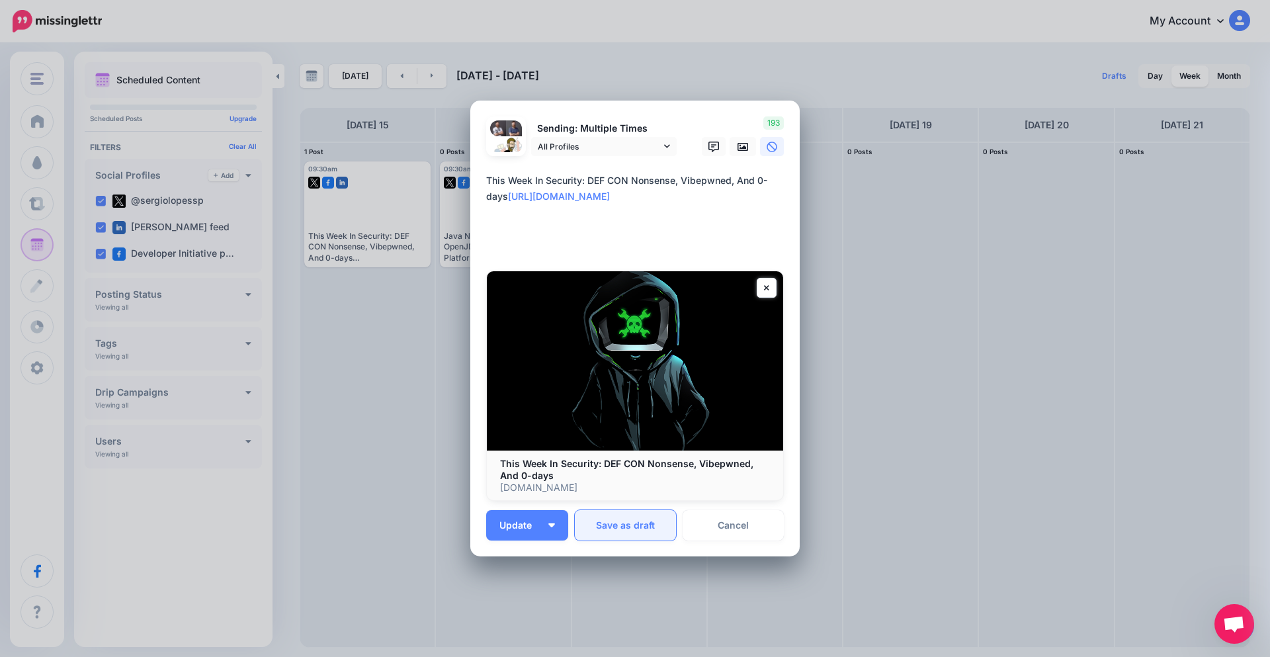
click at [619, 527] on button "Save as draft" at bounding box center [625, 525] width 101 height 30
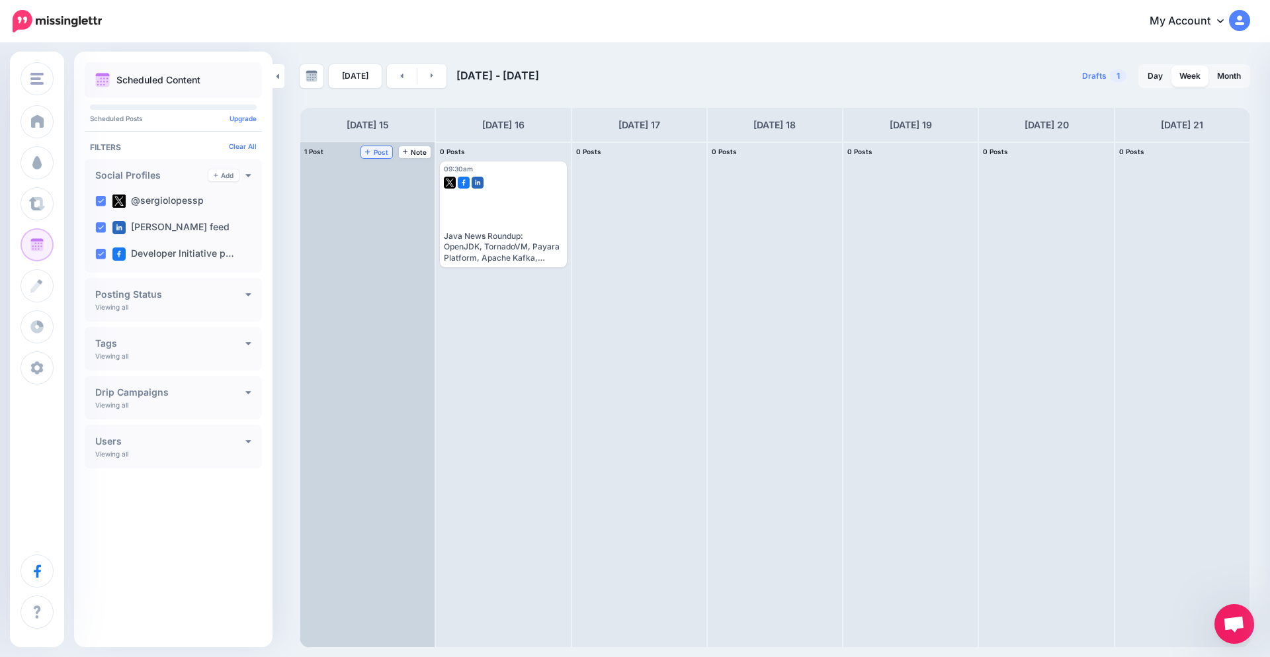
click at [386, 151] on span "Post" at bounding box center [376, 152] width 23 height 7
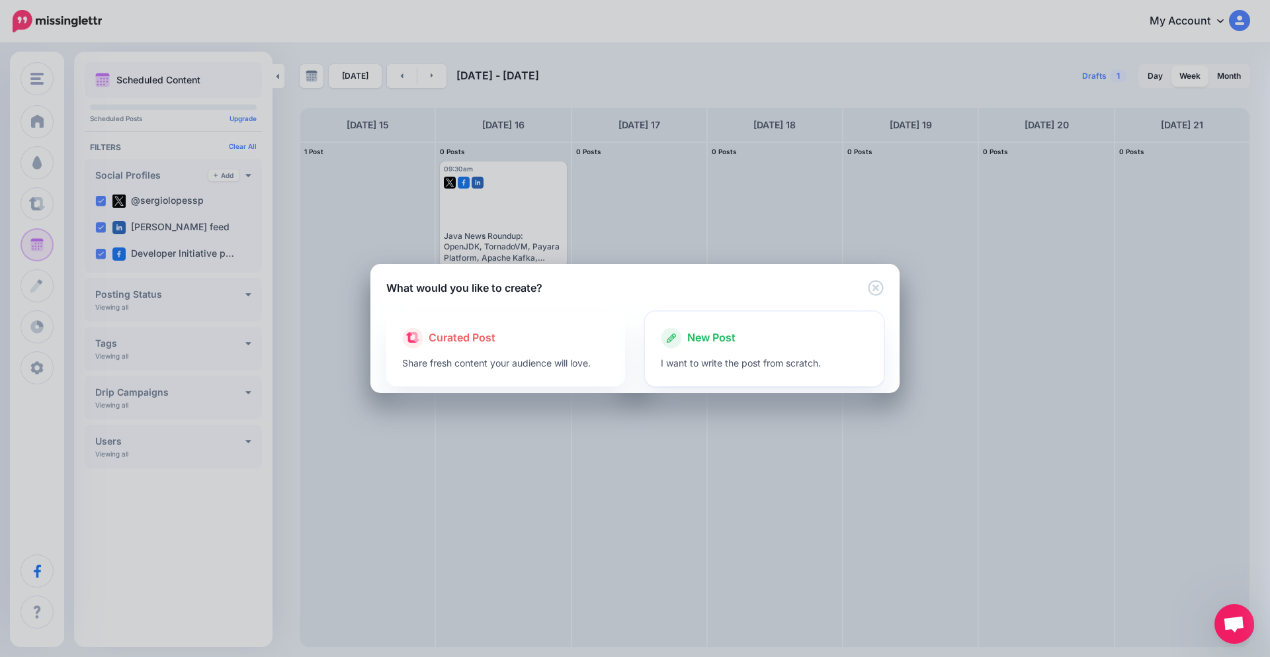
click at [734, 357] on p "I want to write the post from scratch." at bounding box center [764, 362] width 207 height 15
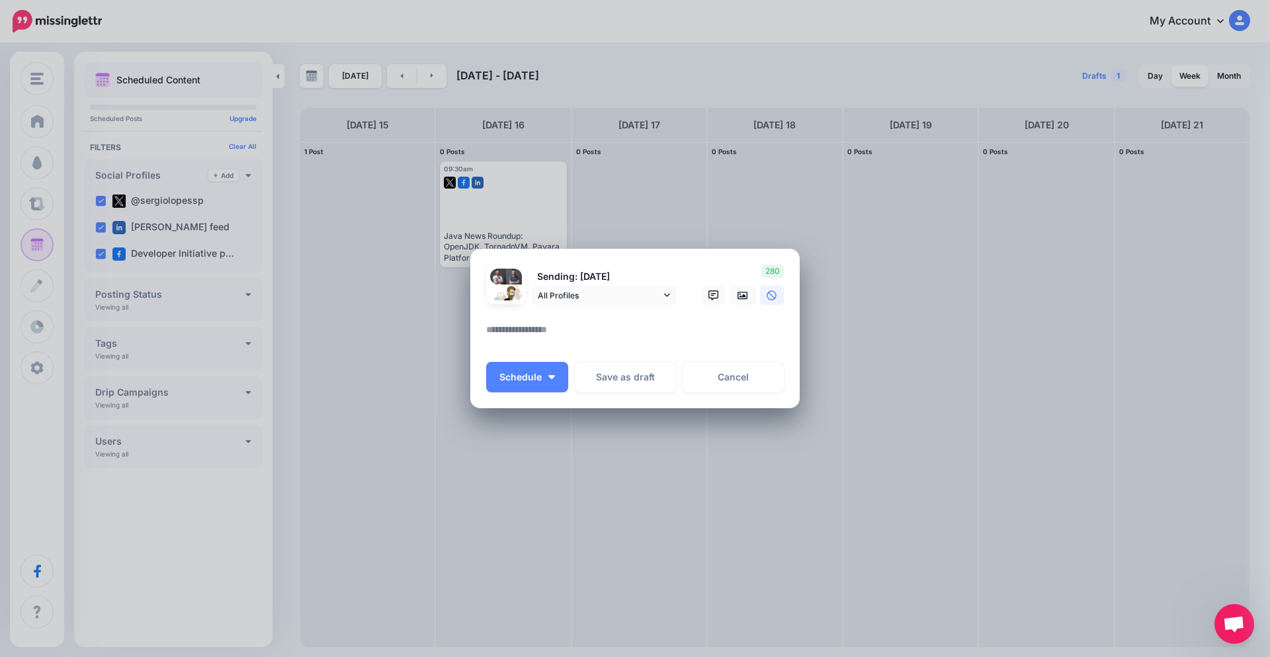
click at [582, 330] on textarea at bounding box center [638, 335] width 304 height 26
paste textarea "**********"
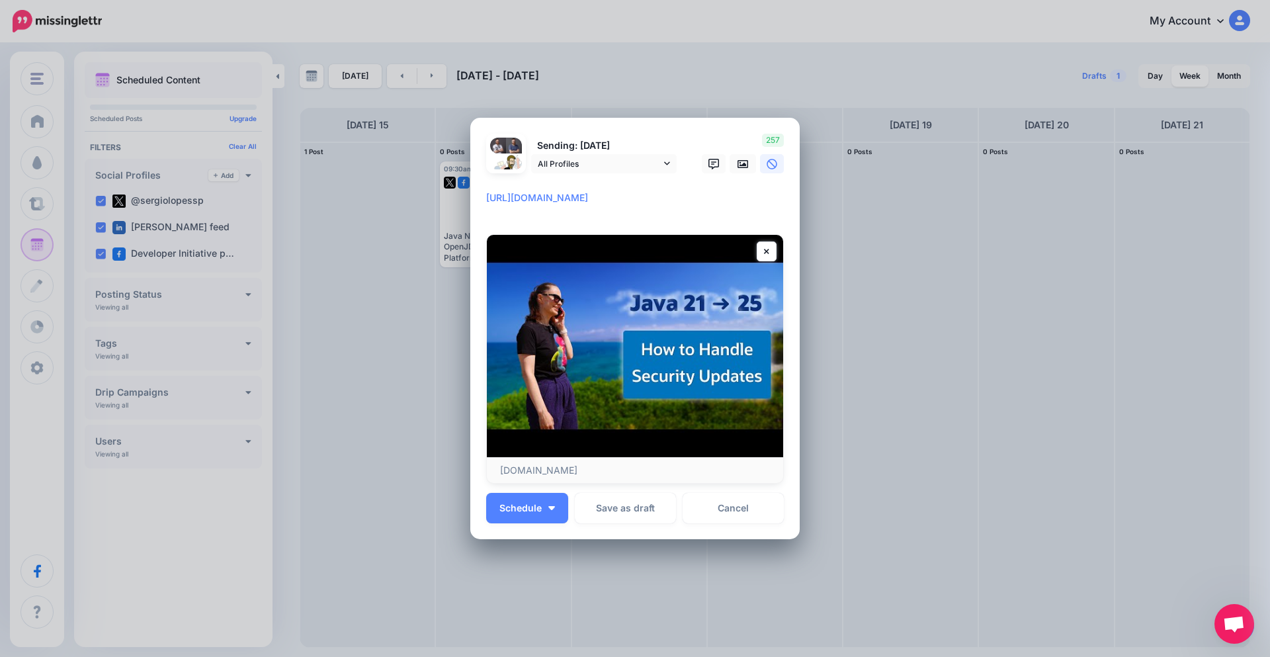
click at [486, 200] on textarea "**********" at bounding box center [638, 203] width 304 height 26
click at [512, 216] on textarea "**********" at bounding box center [638, 203] width 304 height 26
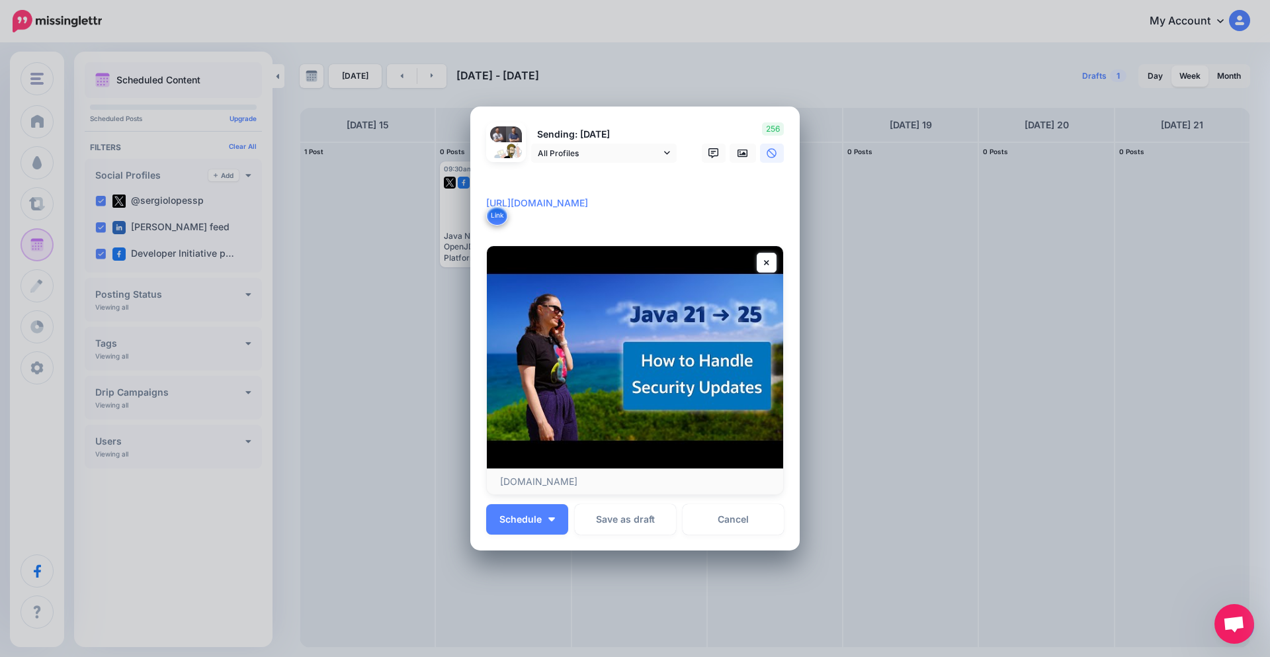
paste textarea "**********"
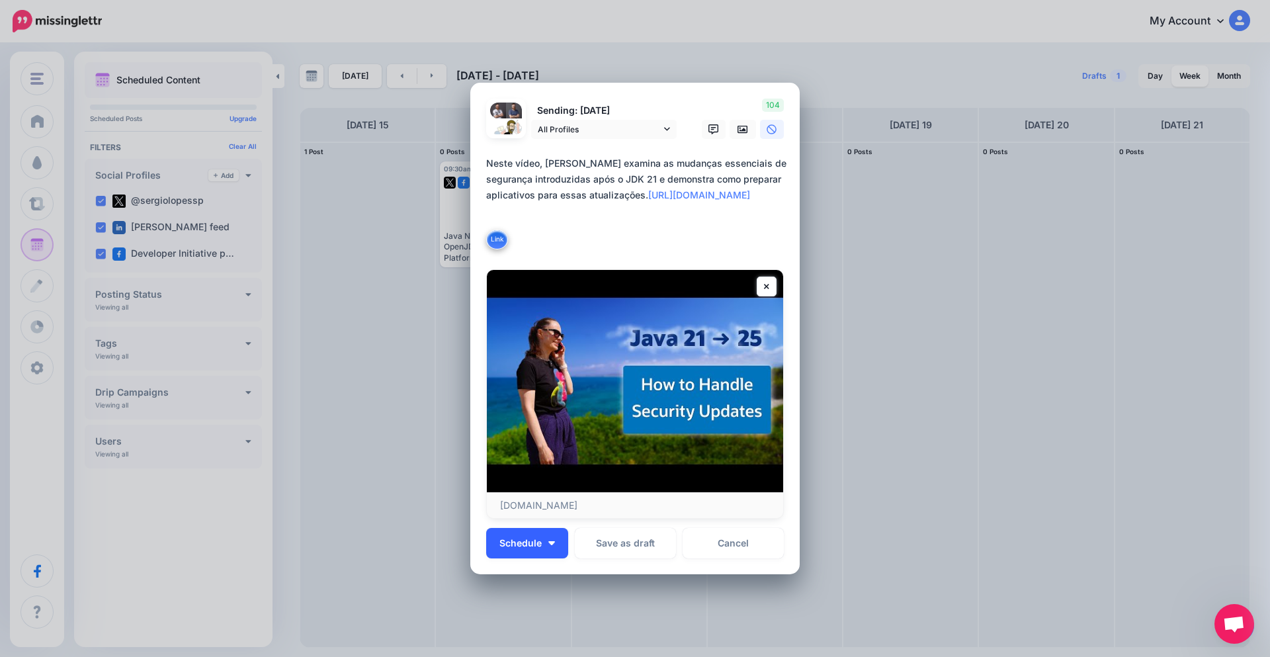
type textarea "**********"
click at [542, 536] on button "Schedule" at bounding box center [527, 543] width 82 height 30
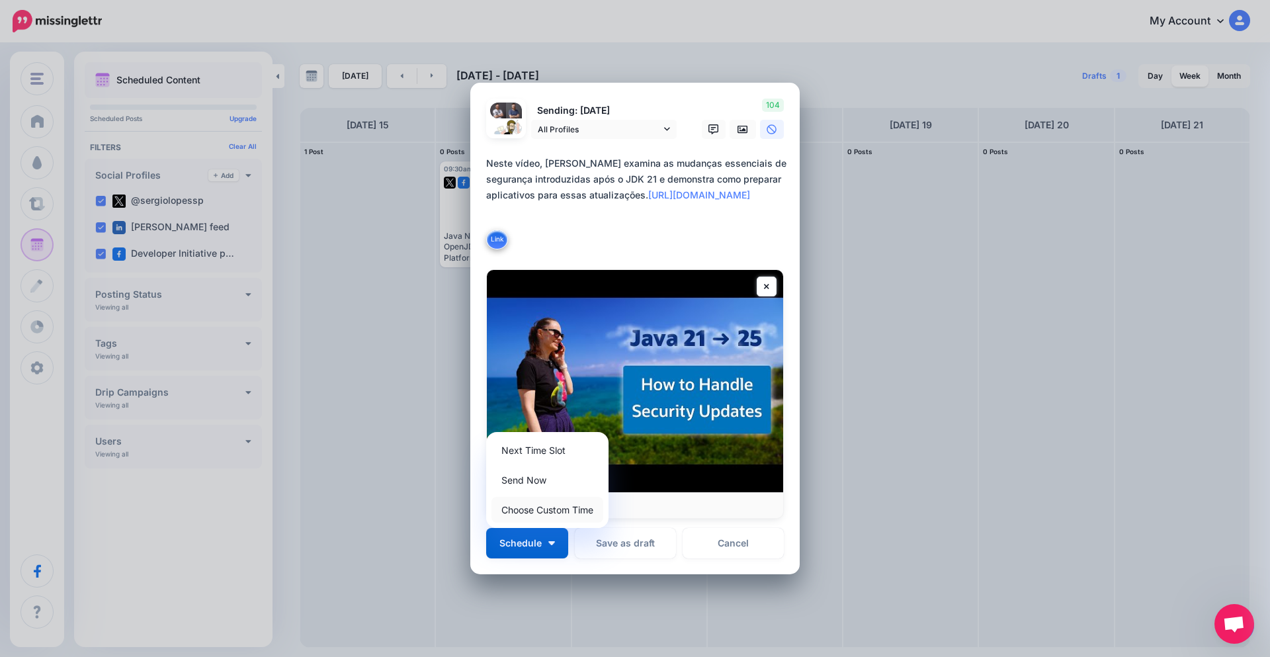
click at [542, 509] on link "Choose Custom Time" at bounding box center [548, 510] width 112 height 26
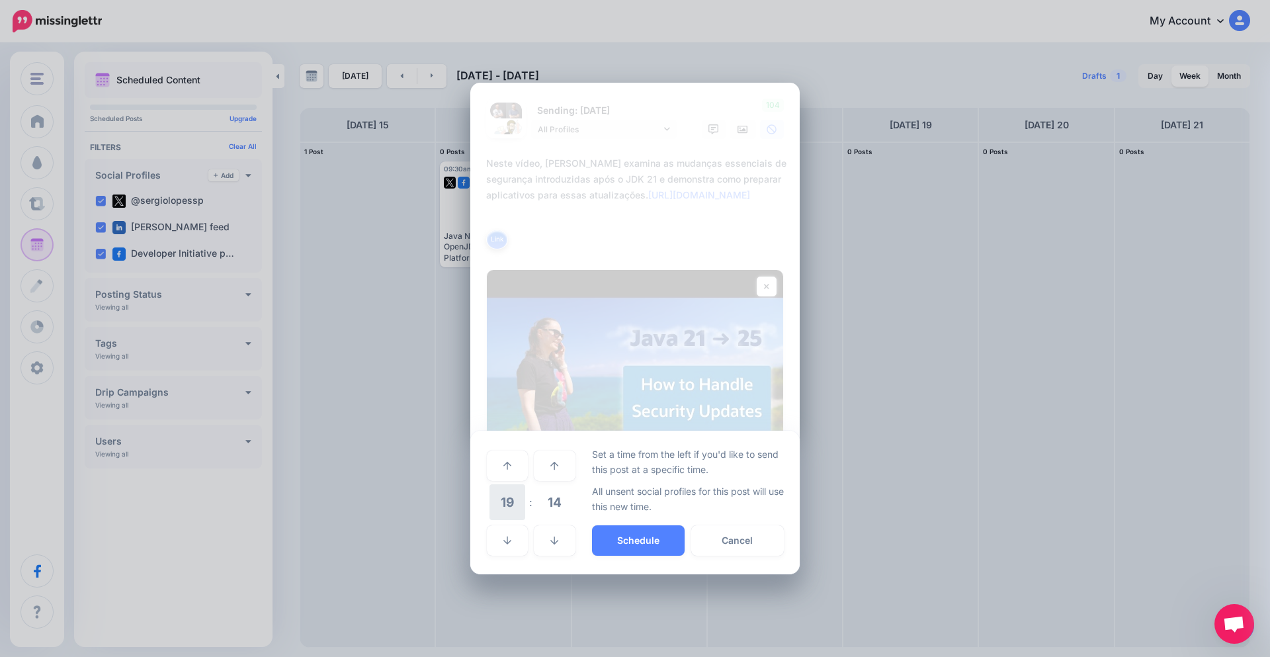
drag, startPoint x: 542, startPoint y: 509, endPoint x: 510, endPoint y: 511, distance: 31.8
click at [510, 511] on tr "19 : 14" at bounding box center [531, 503] width 90 height 38
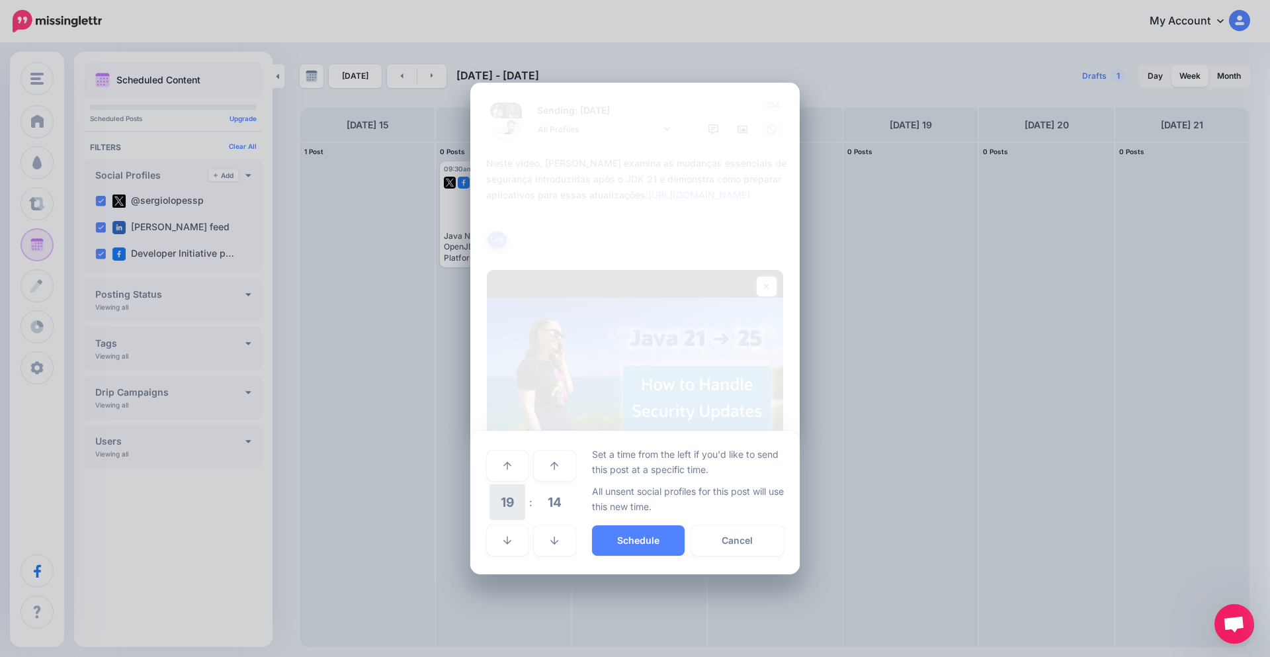
click at [511, 510] on span "19" at bounding box center [508, 502] width 36 height 36
click at [510, 505] on td "13" at bounding box center [508, 511] width 15 height 19
drag, startPoint x: 512, startPoint y: 532, endPoint x: 507, endPoint y: 511, distance: 21.8
click at [507, 511] on table "13 : 14" at bounding box center [531, 503] width 90 height 112
click at [515, 505] on span "13" at bounding box center [508, 502] width 36 height 36
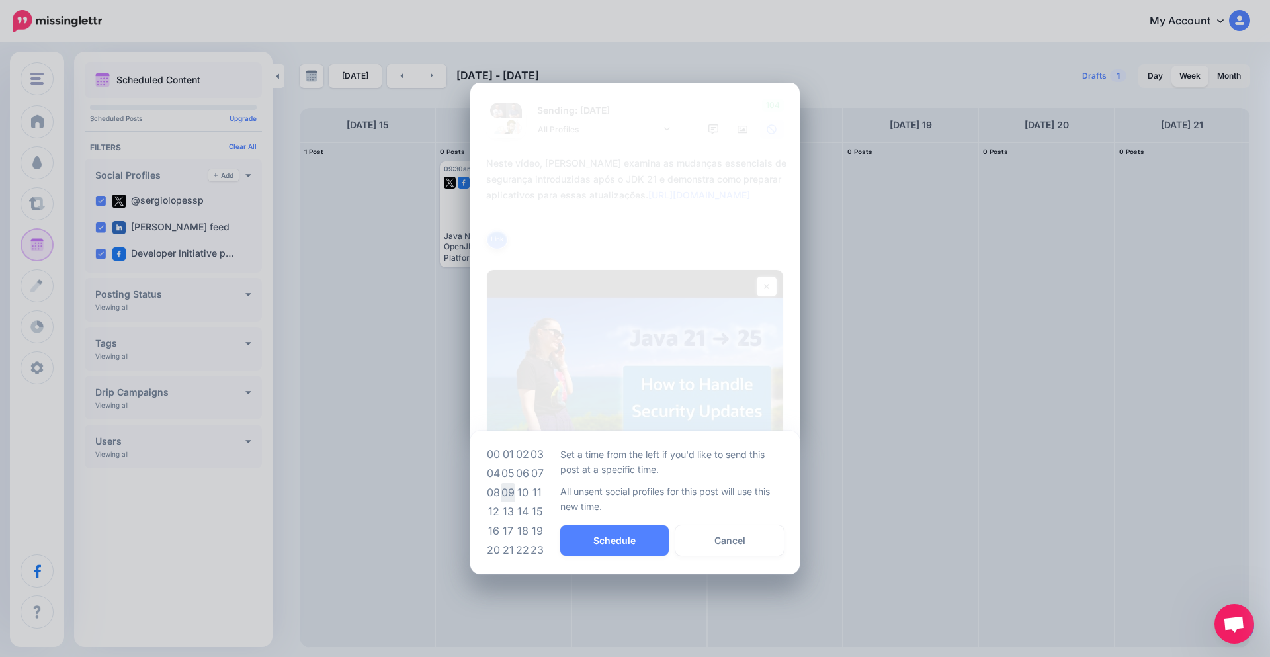
click at [506, 488] on td "09" at bounding box center [508, 492] width 15 height 19
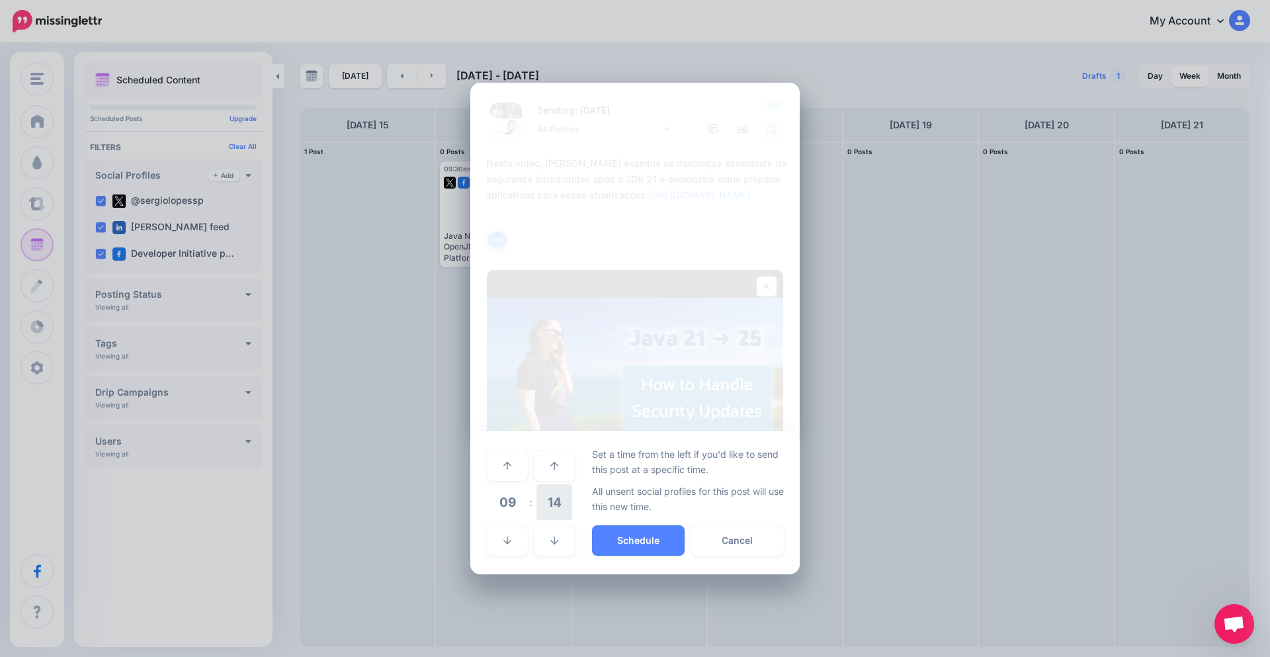
click at [550, 503] on span "14" at bounding box center [555, 502] width 36 height 36
click at [527, 508] on td "30" at bounding box center [522, 502] width 15 height 37
click at [657, 543] on button "Schedule" at bounding box center [638, 540] width 93 height 30
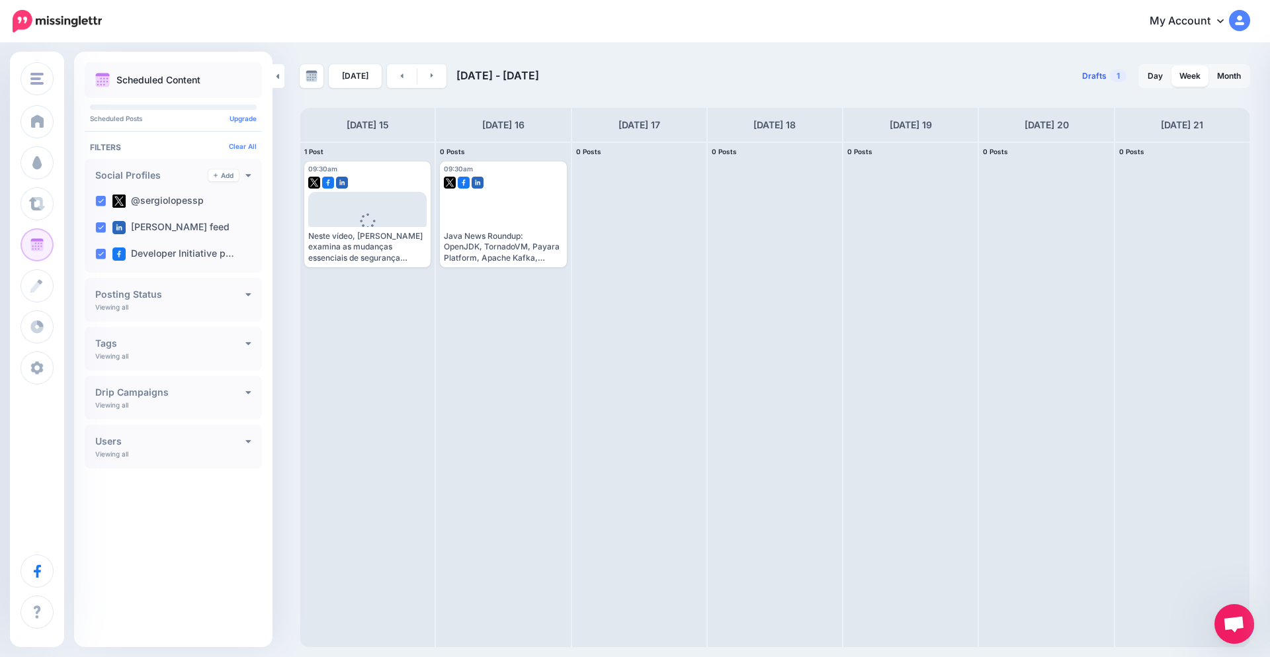
click at [1104, 73] on span "Drafts" at bounding box center [1095, 76] width 24 height 8
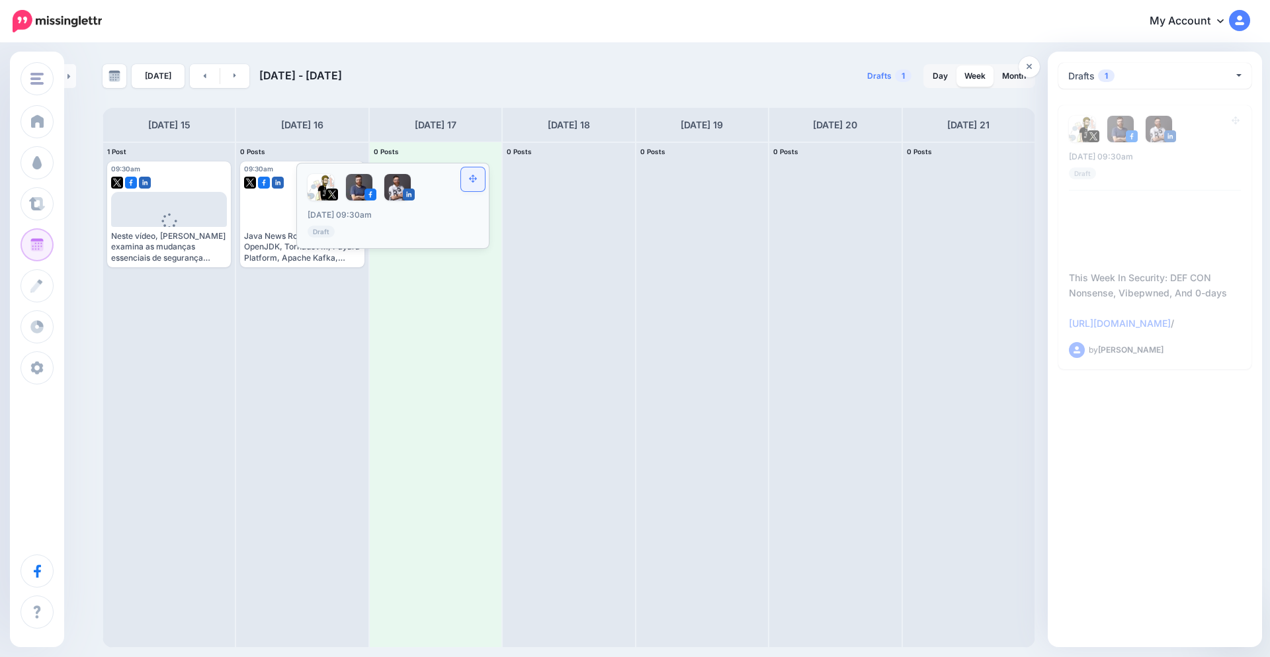
drag, startPoint x: 1232, startPoint y: 124, endPoint x: 480, endPoint y: 181, distance: 754.6
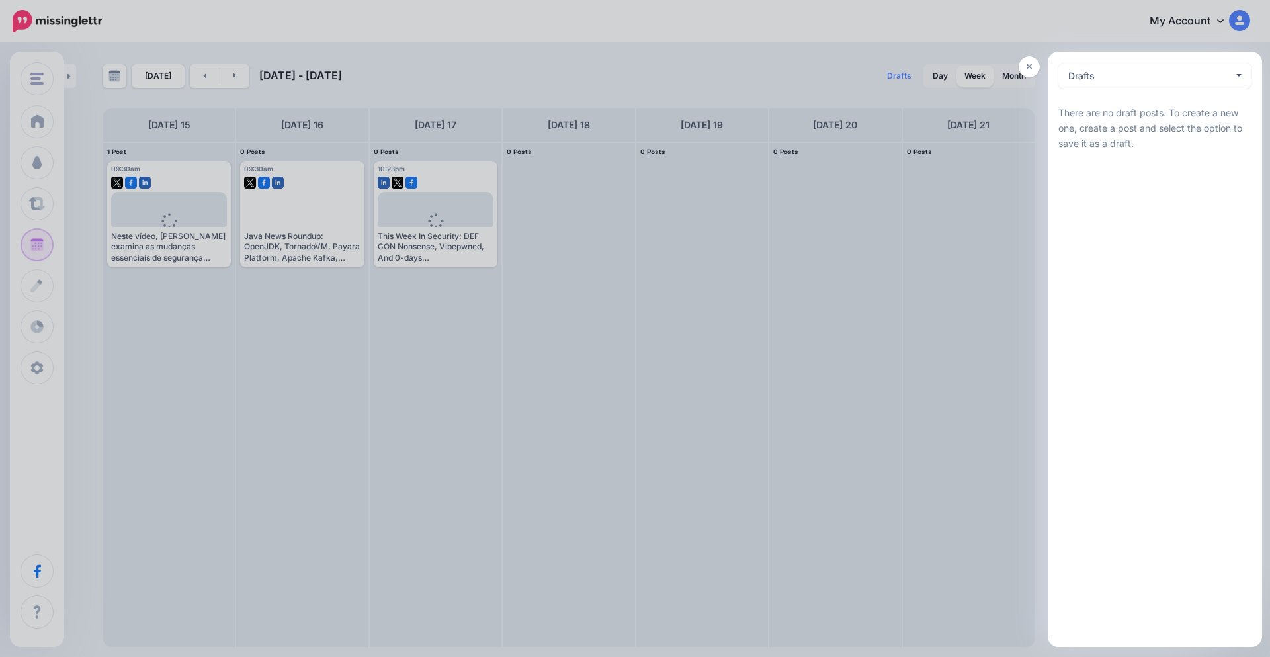
click at [480, 294] on div at bounding box center [635, 328] width 1270 height 657
click at [1032, 70] on icon at bounding box center [1030, 66] width 6 height 9
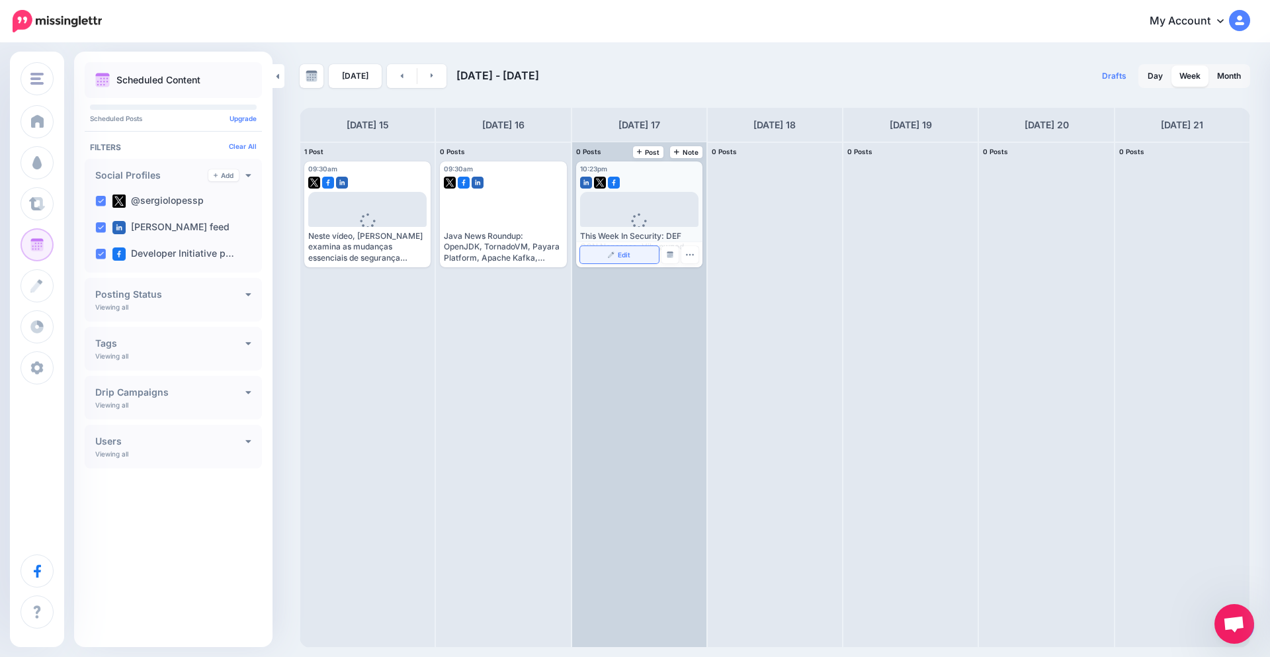
click at [604, 250] on link "Edit" at bounding box center [619, 254] width 79 height 17
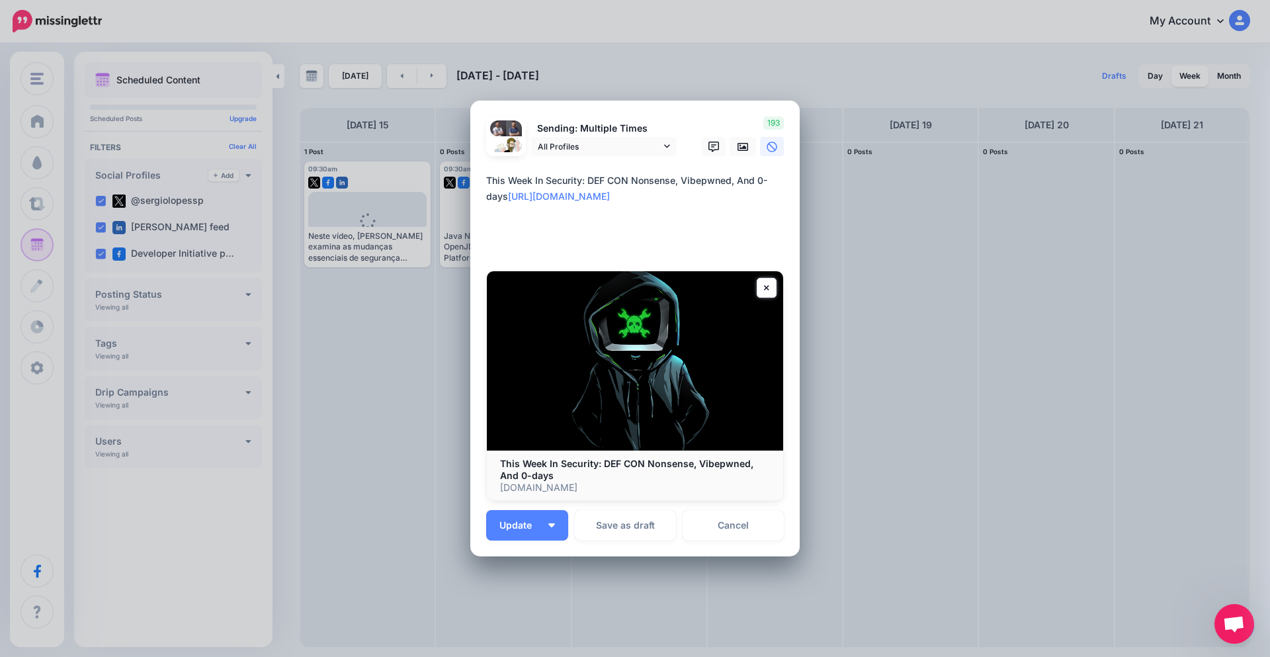
click at [568, 253] on div "**********" at bounding box center [635, 215] width 298 height 85
click at [603, 144] on span "All Profiles" at bounding box center [599, 147] width 123 height 14
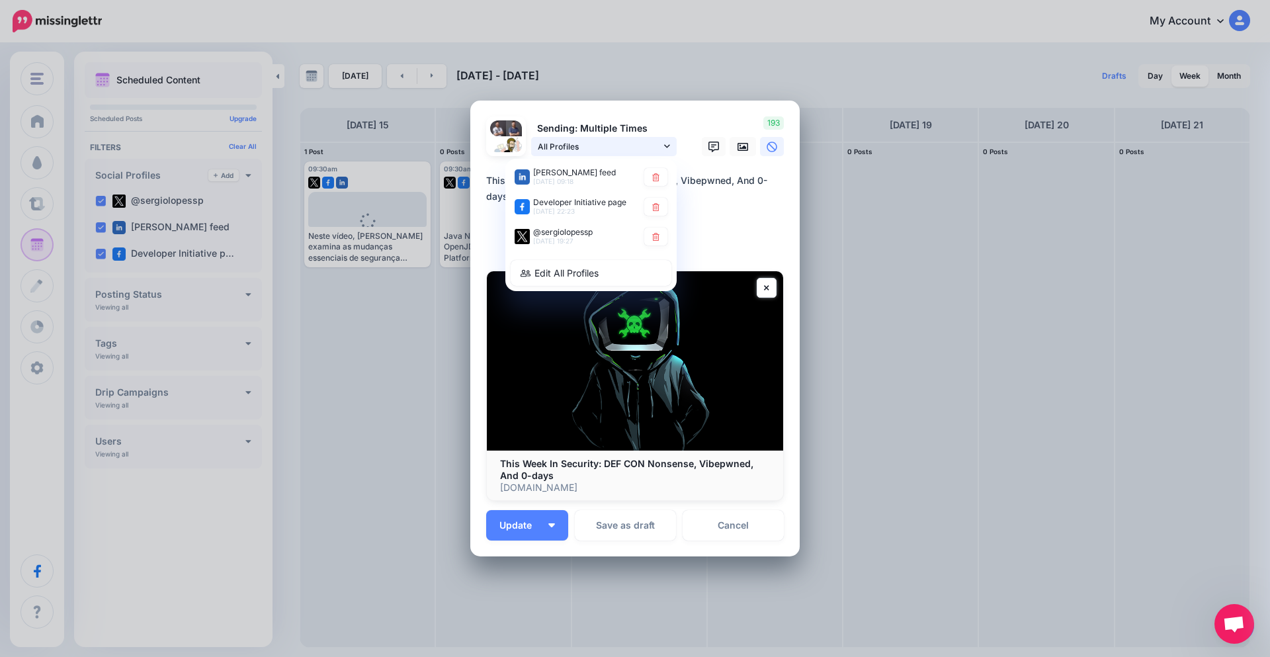
click at [603, 144] on span "All Profiles" at bounding box center [599, 147] width 123 height 14
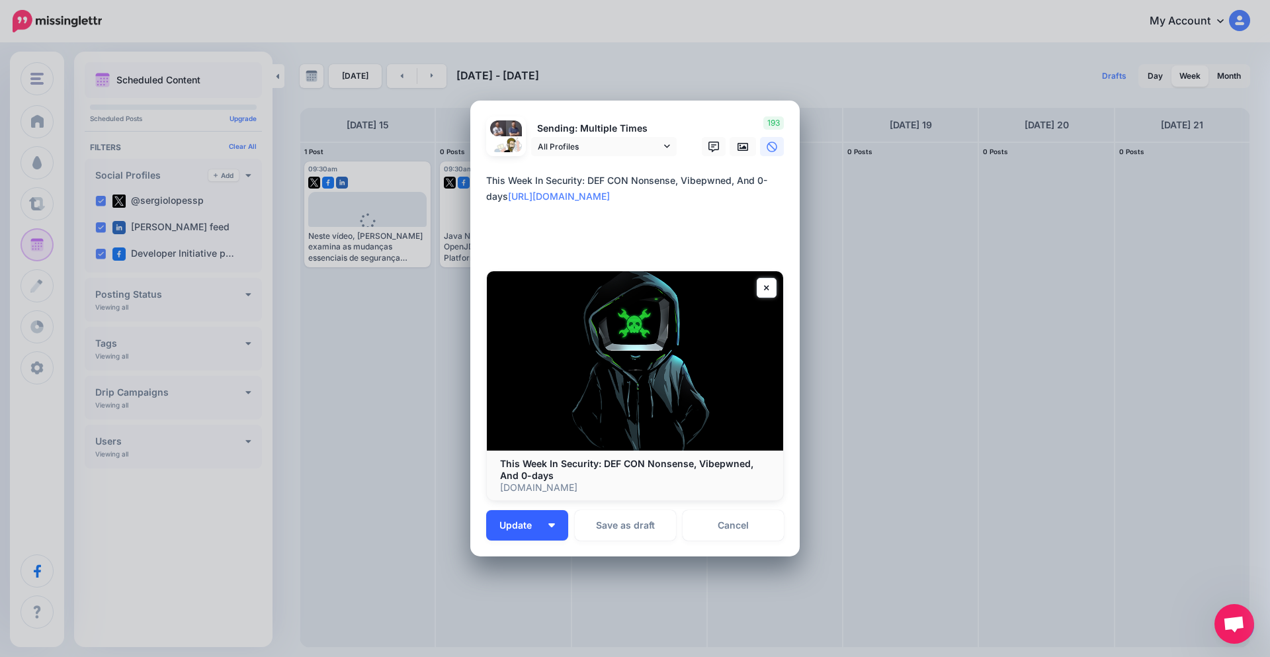
click at [533, 524] on span "Update" at bounding box center [521, 525] width 42 height 9
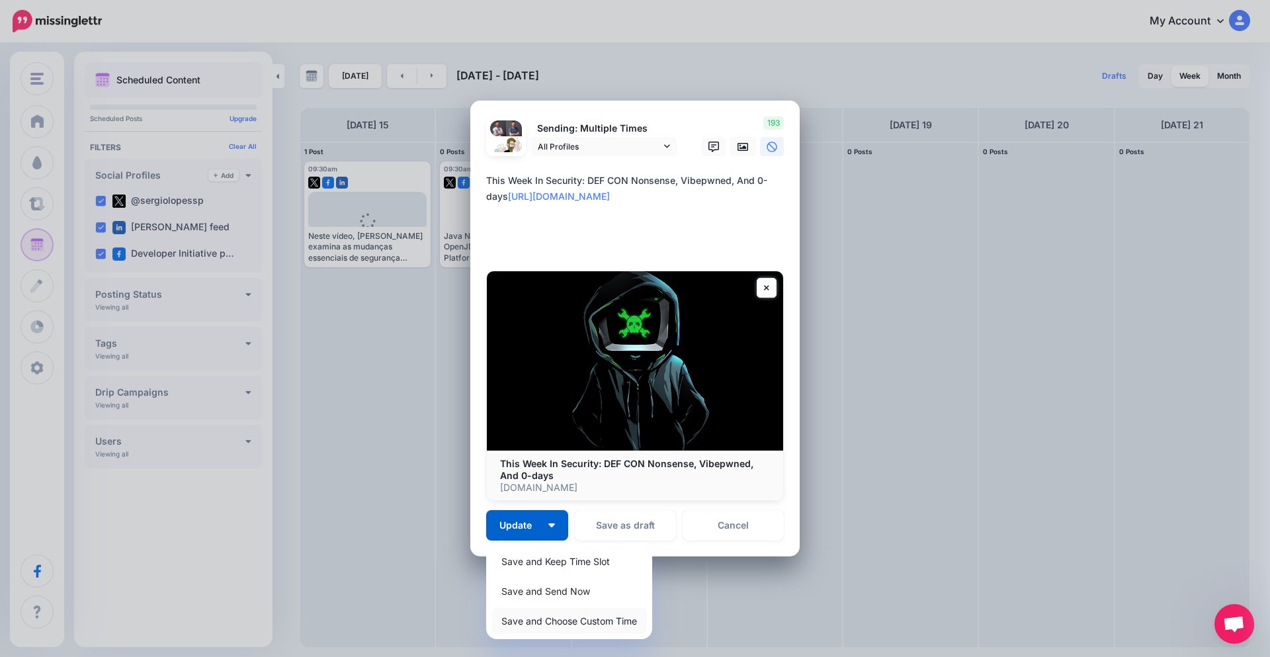
click at [555, 623] on link "Save and Choose Custom Time" at bounding box center [570, 621] width 156 height 26
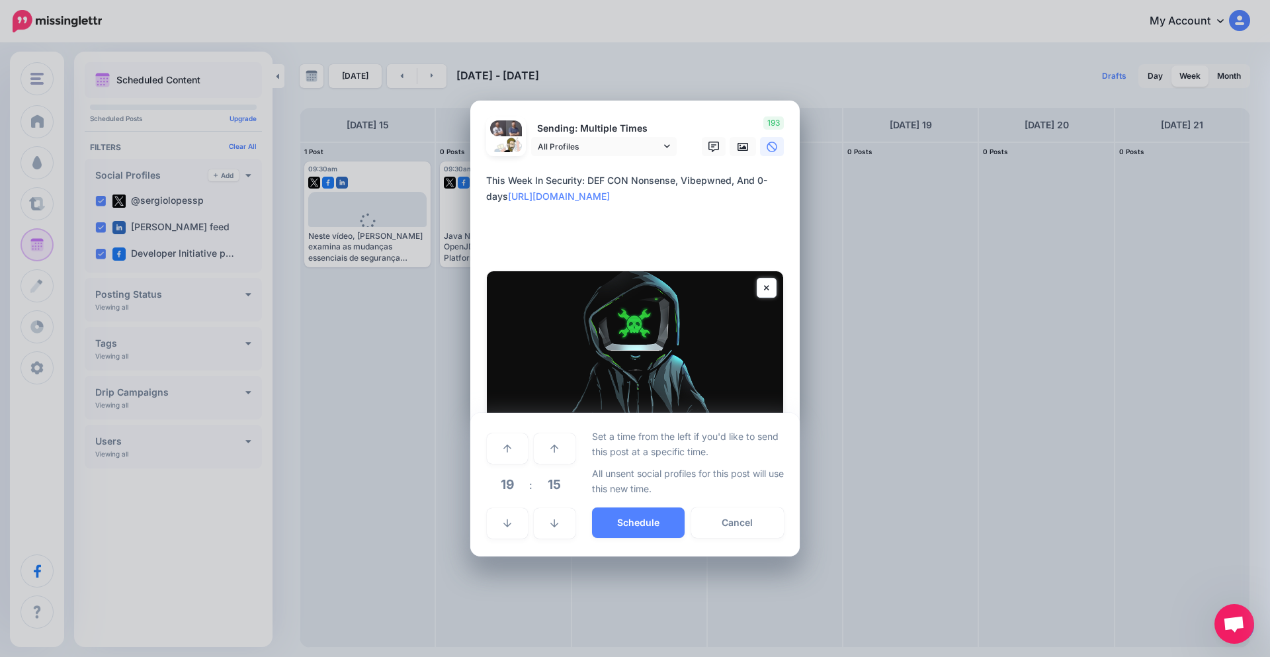
click at [555, 623] on div "Edit Post Loading Sending: Multiple Times All Profiles" at bounding box center [635, 328] width 1270 height 657
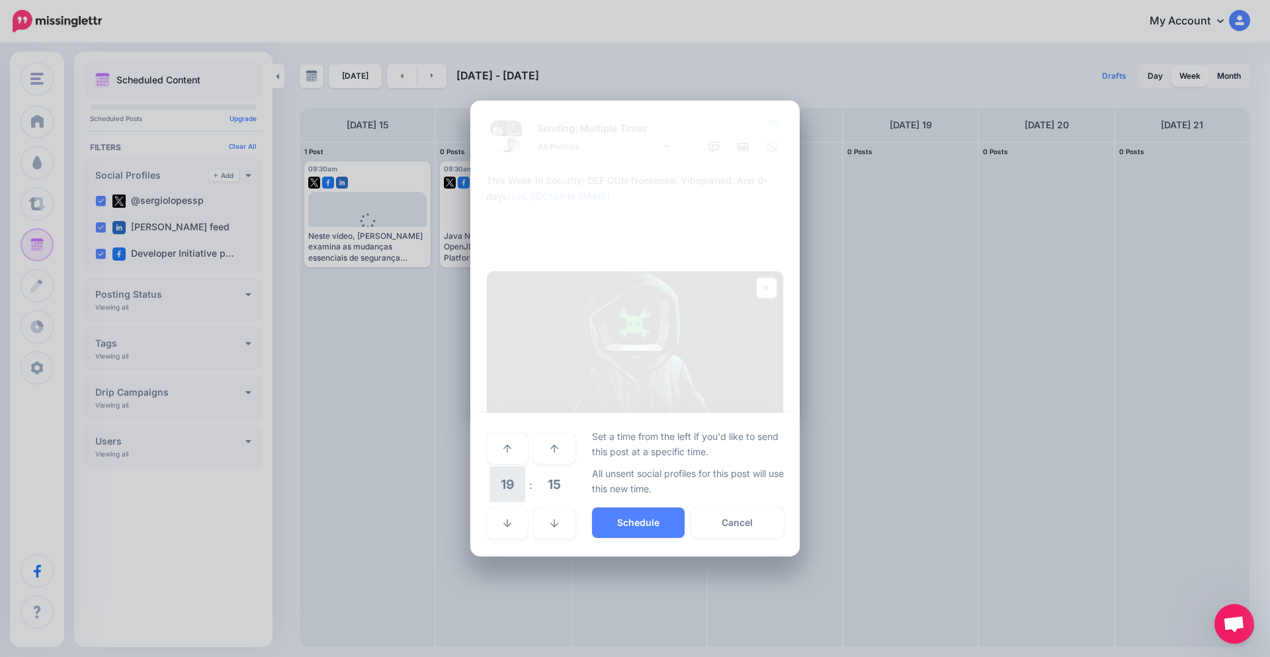
click at [515, 486] on span "19" at bounding box center [508, 485] width 36 height 36
click at [513, 474] on td "09" at bounding box center [508, 475] width 15 height 19
click at [558, 484] on span "15" at bounding box center [555, 485] width 36 height 36
click at [521, 490] on td "30" at bounding box center [522, 485] width 15 height 37
click at [654, 533] on button "Schedule" at bounding box center [638, 523] width 93 height 30
